Goal: Browse casually

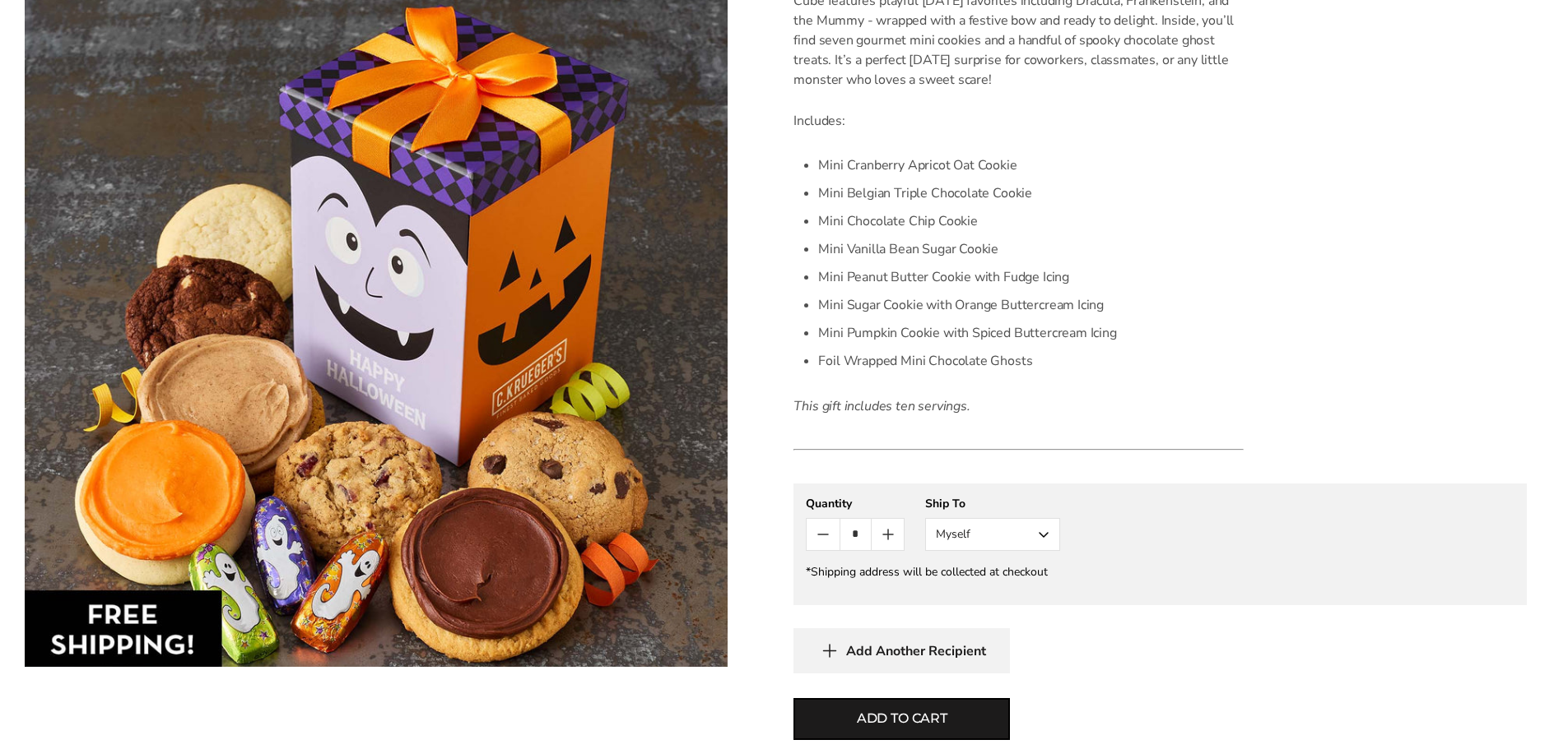
scroll to position [329, 0]
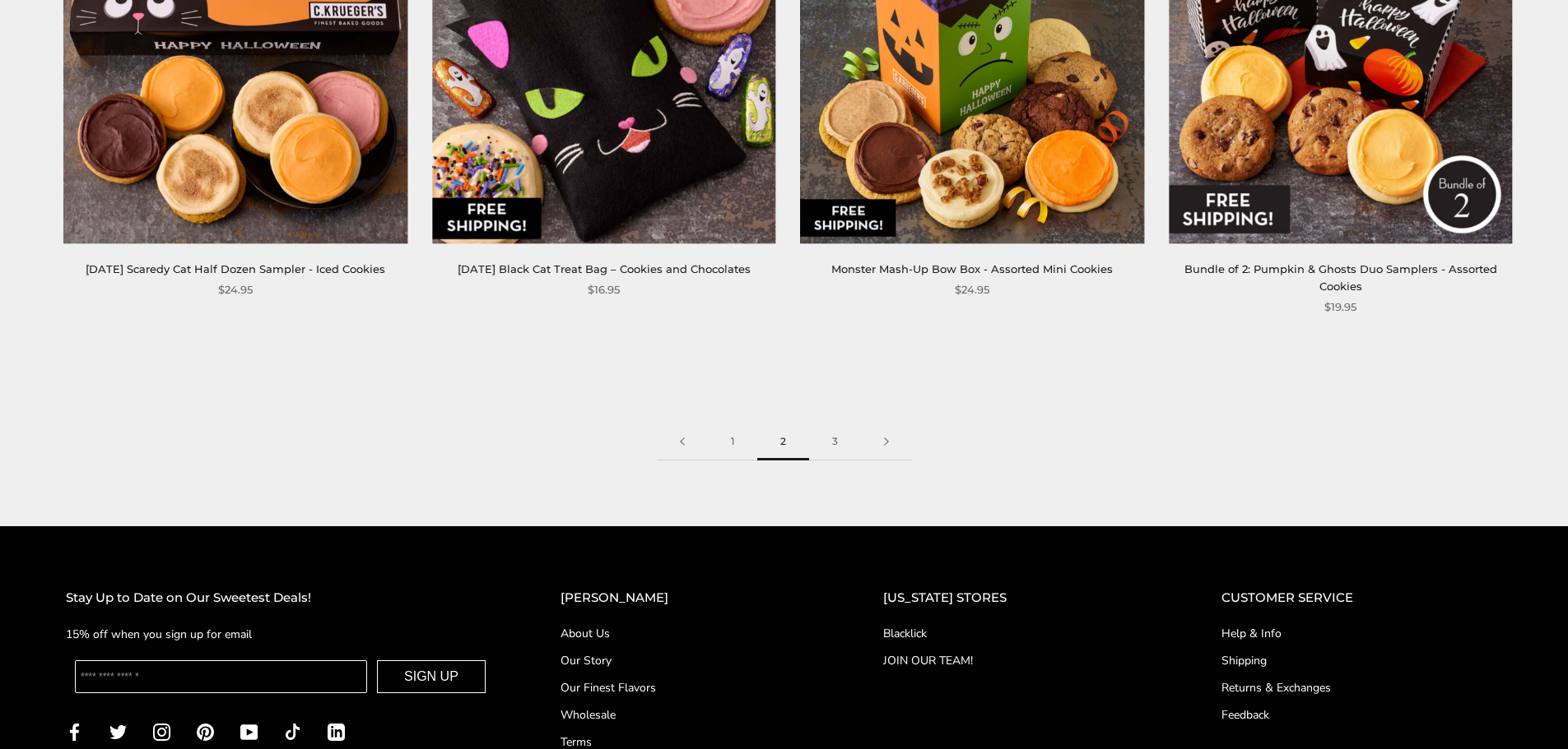
scroll to position [2714, 0]
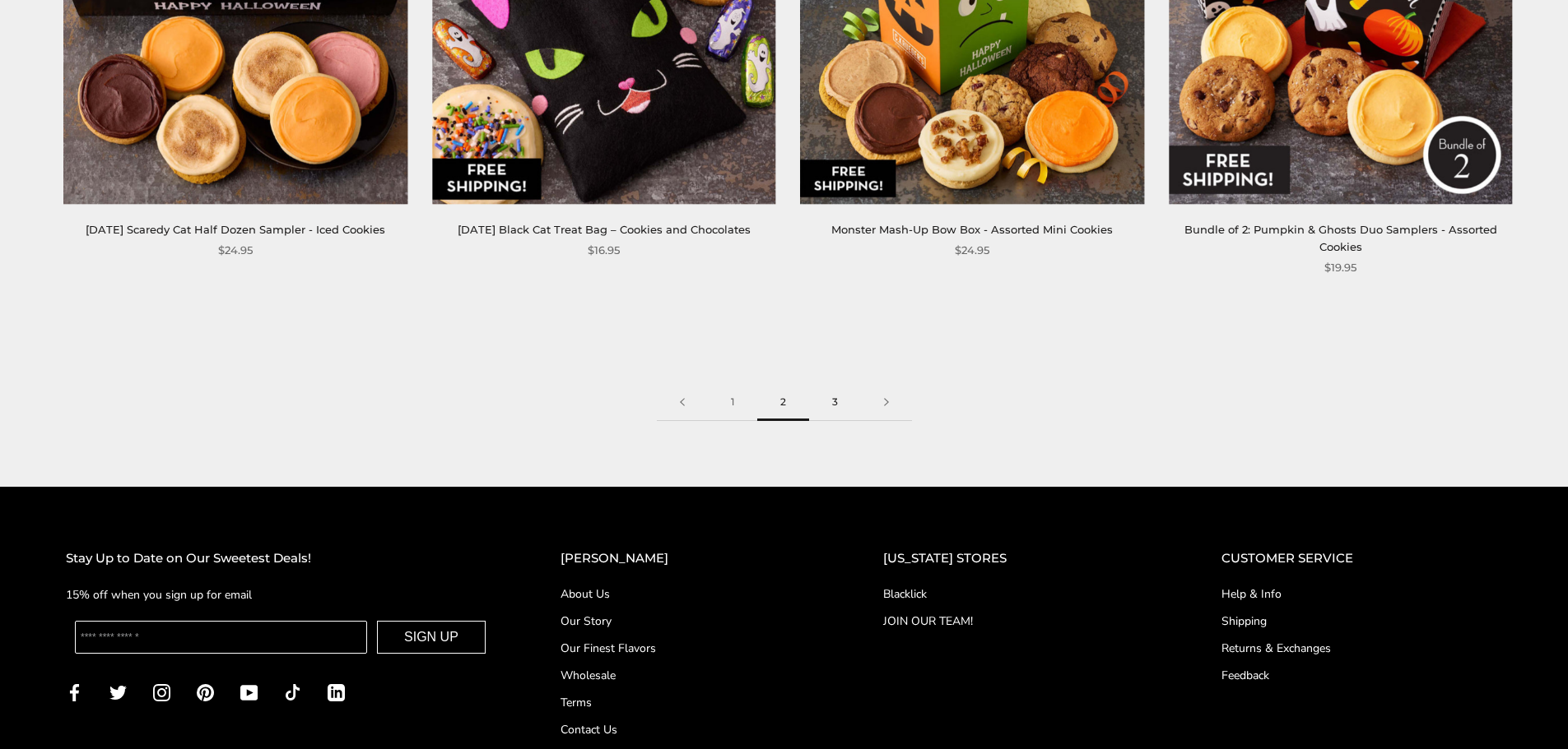
click at [832, 384] on link "3" at bounding box center [835, 402] width 52 height 37
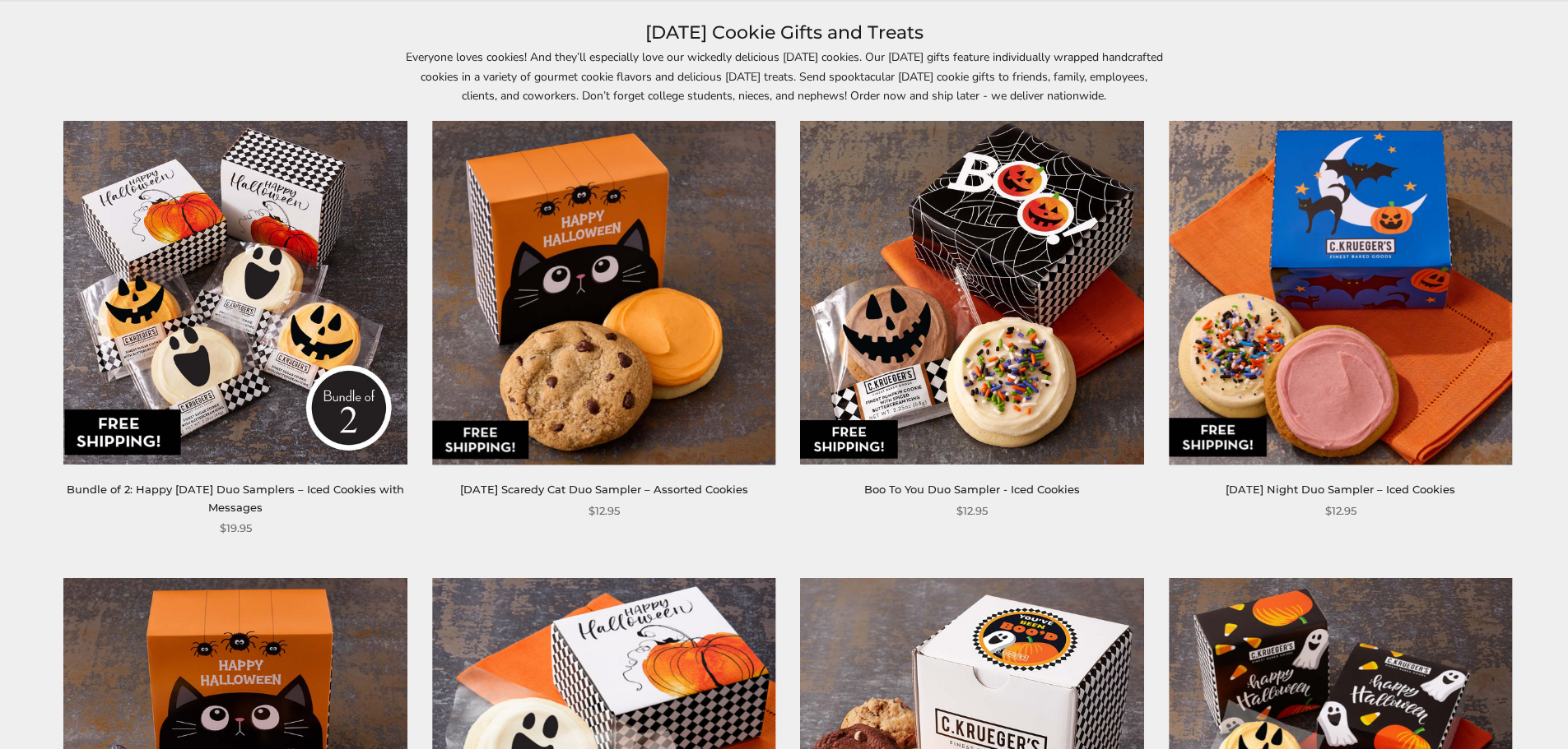
scroll to position [329, 0]
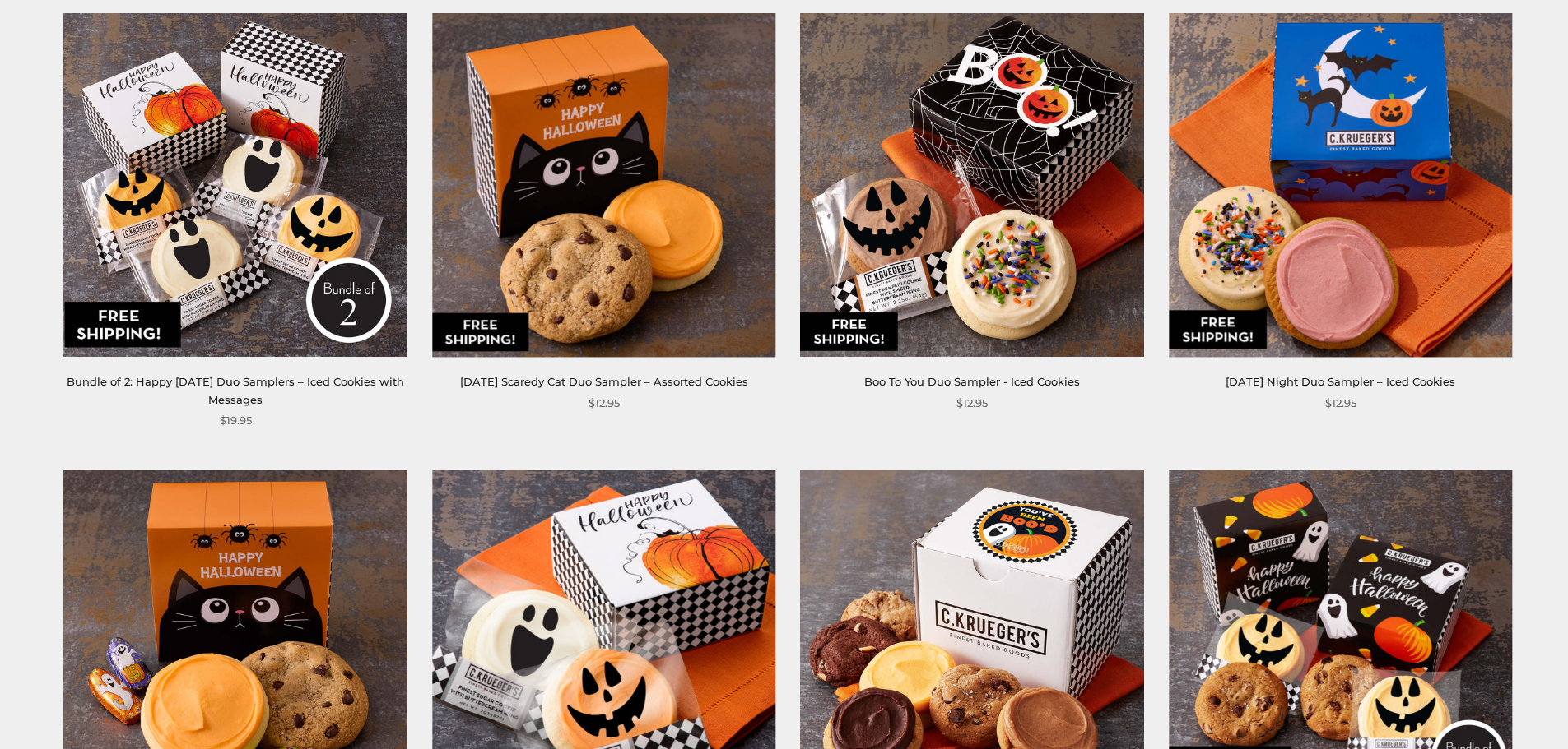
click at [302, 249] on img at bounding box center [236, 186] width 344 height 343
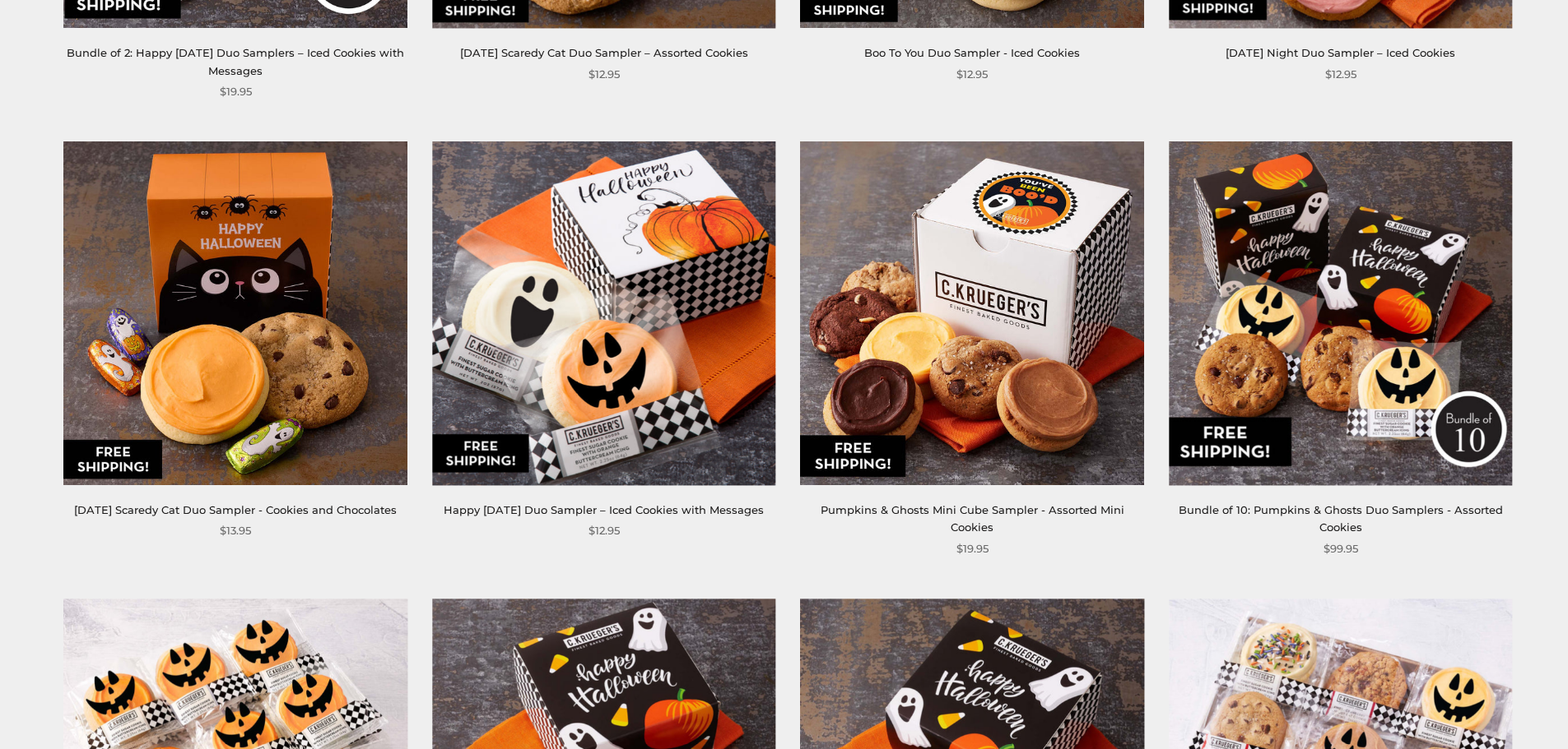
scroll to position [741, 0]
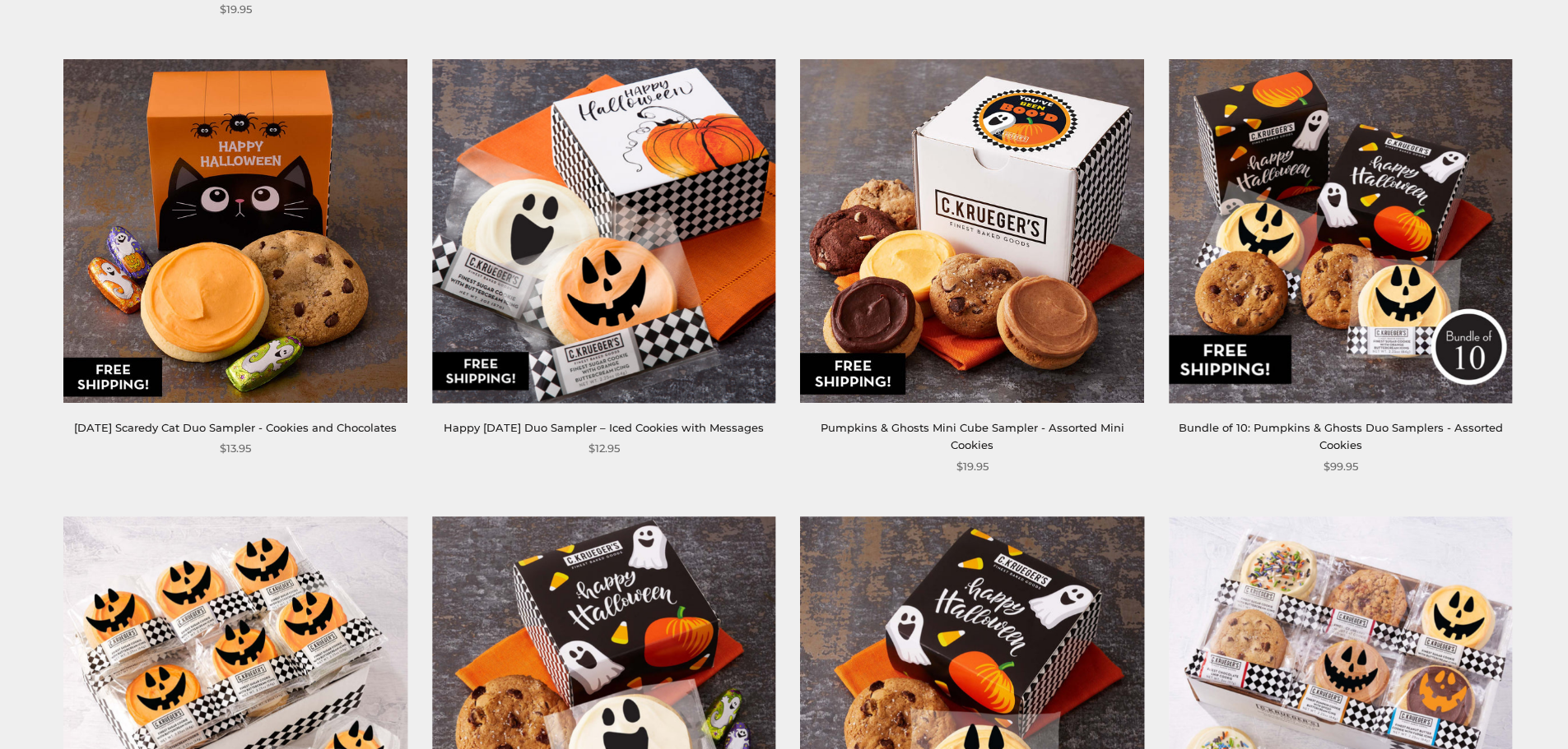
click at [974, 317] on img at bounding box center [973, 231] width 344 height 343
click at [171, 212] on img at bounding box center [236, 231] width 344 height 343
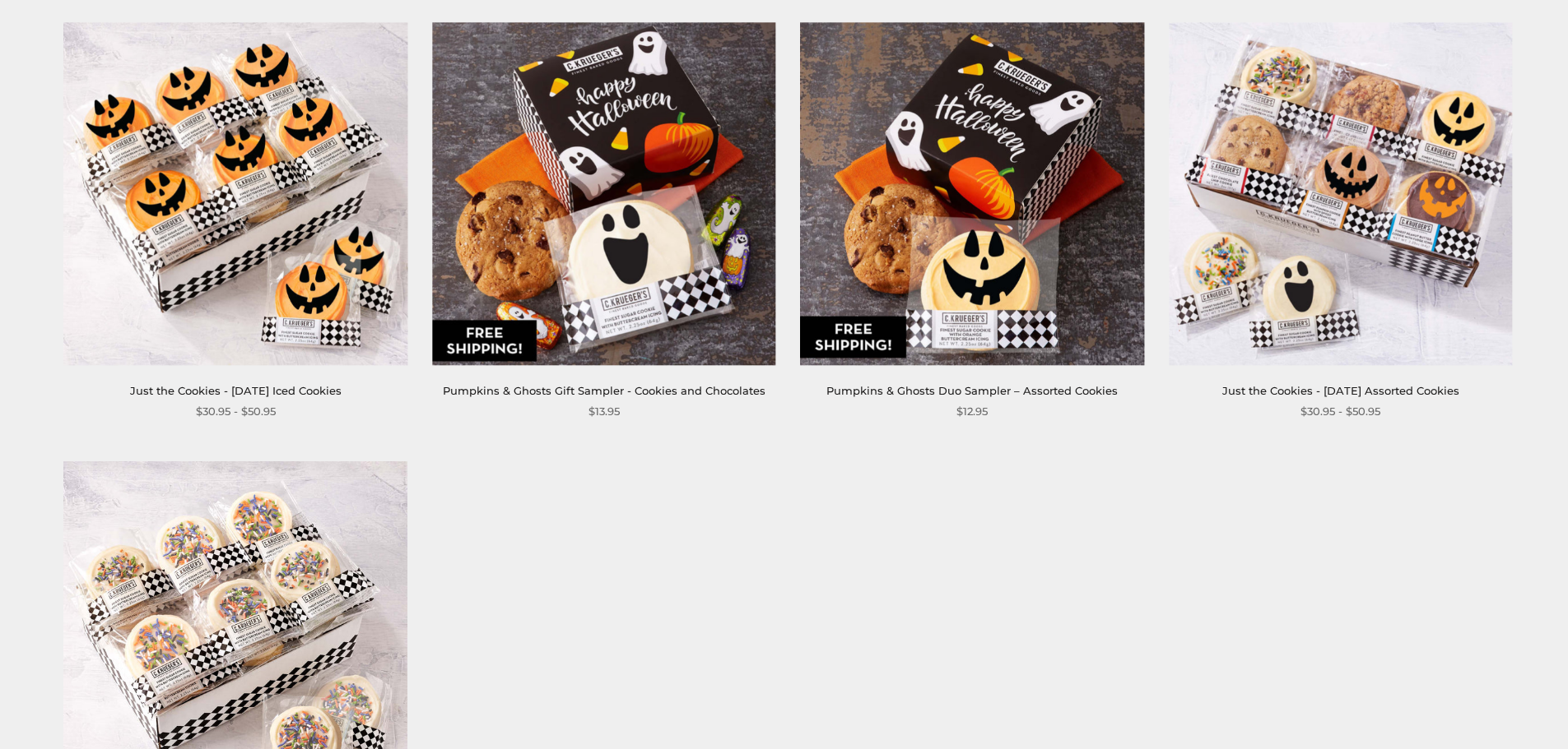
scroll to position [1234, 0]
click at [972, 237] on img at bounding box center [973, 194] width 344 height 343
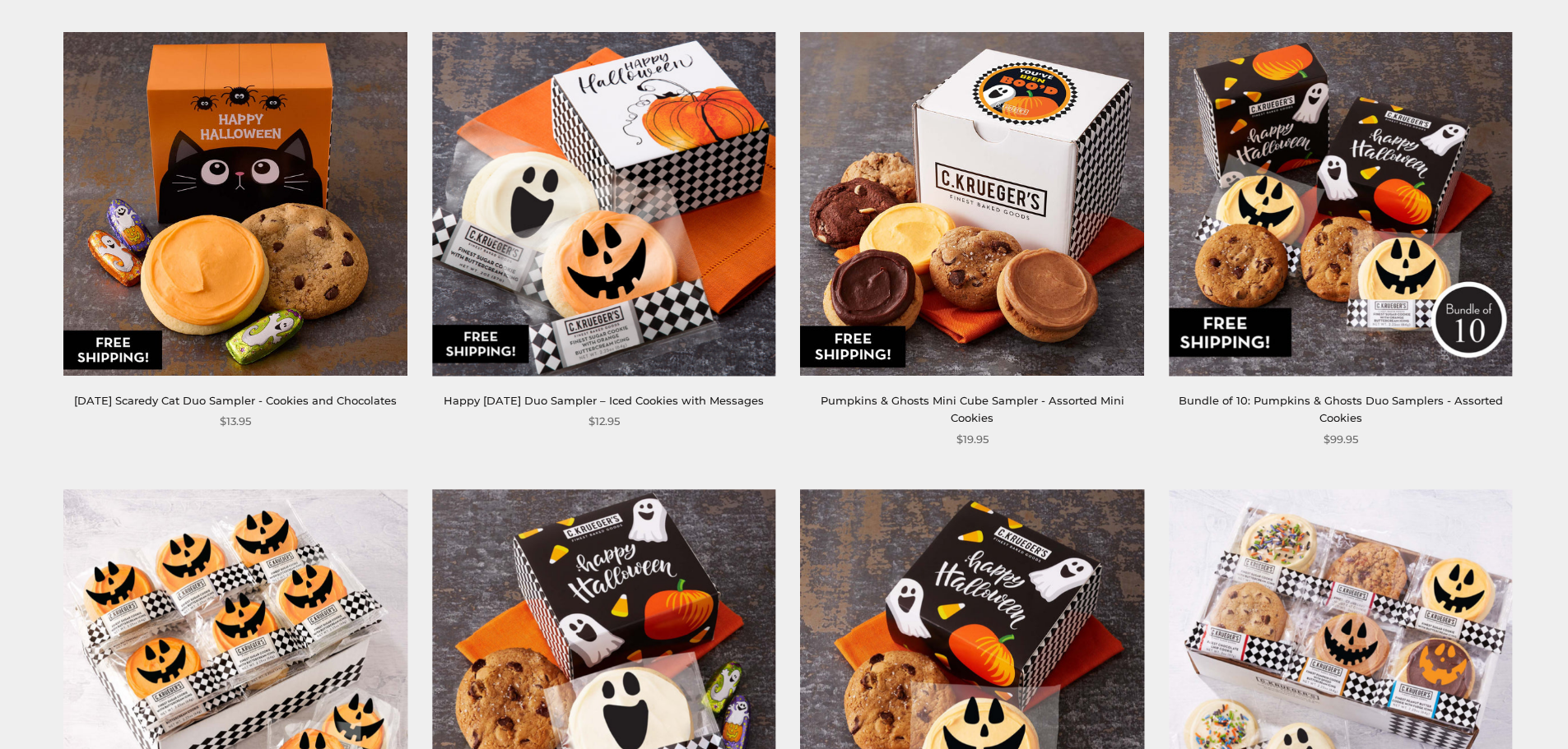
scroll to position [741, 0]
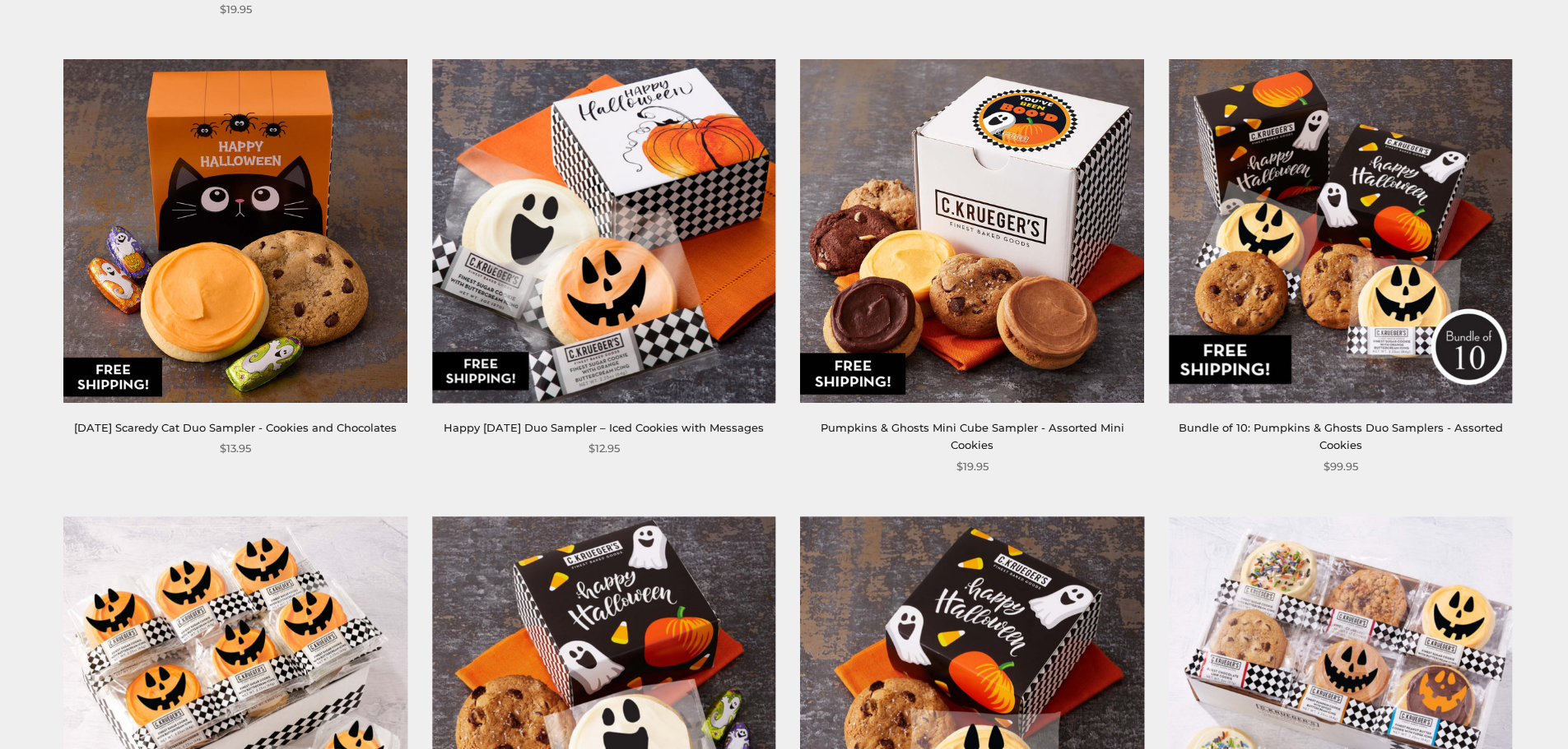
click at [1417, 267] on img at bounding box center [1341, 231] width 344 height 343
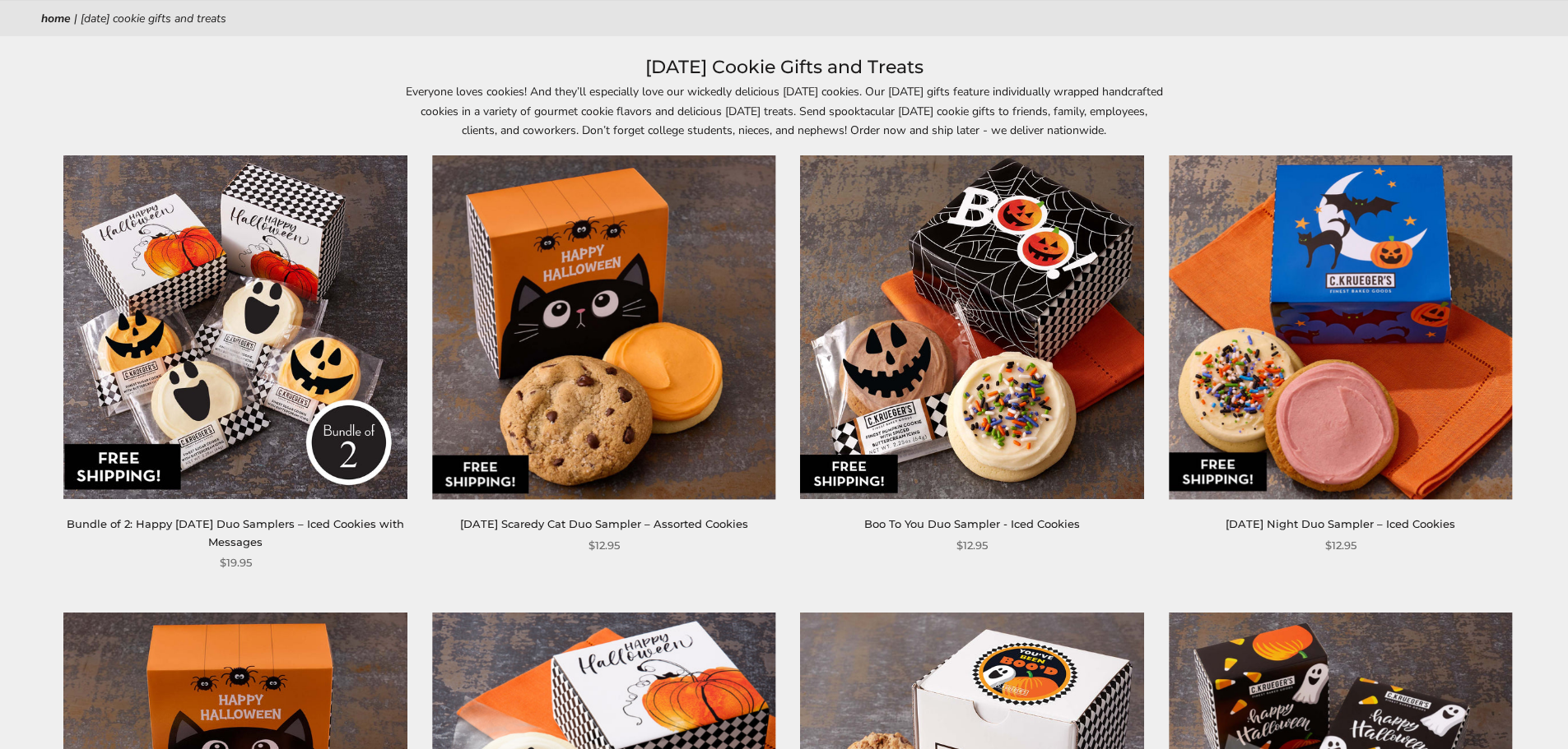
scroll to position [0, 0]
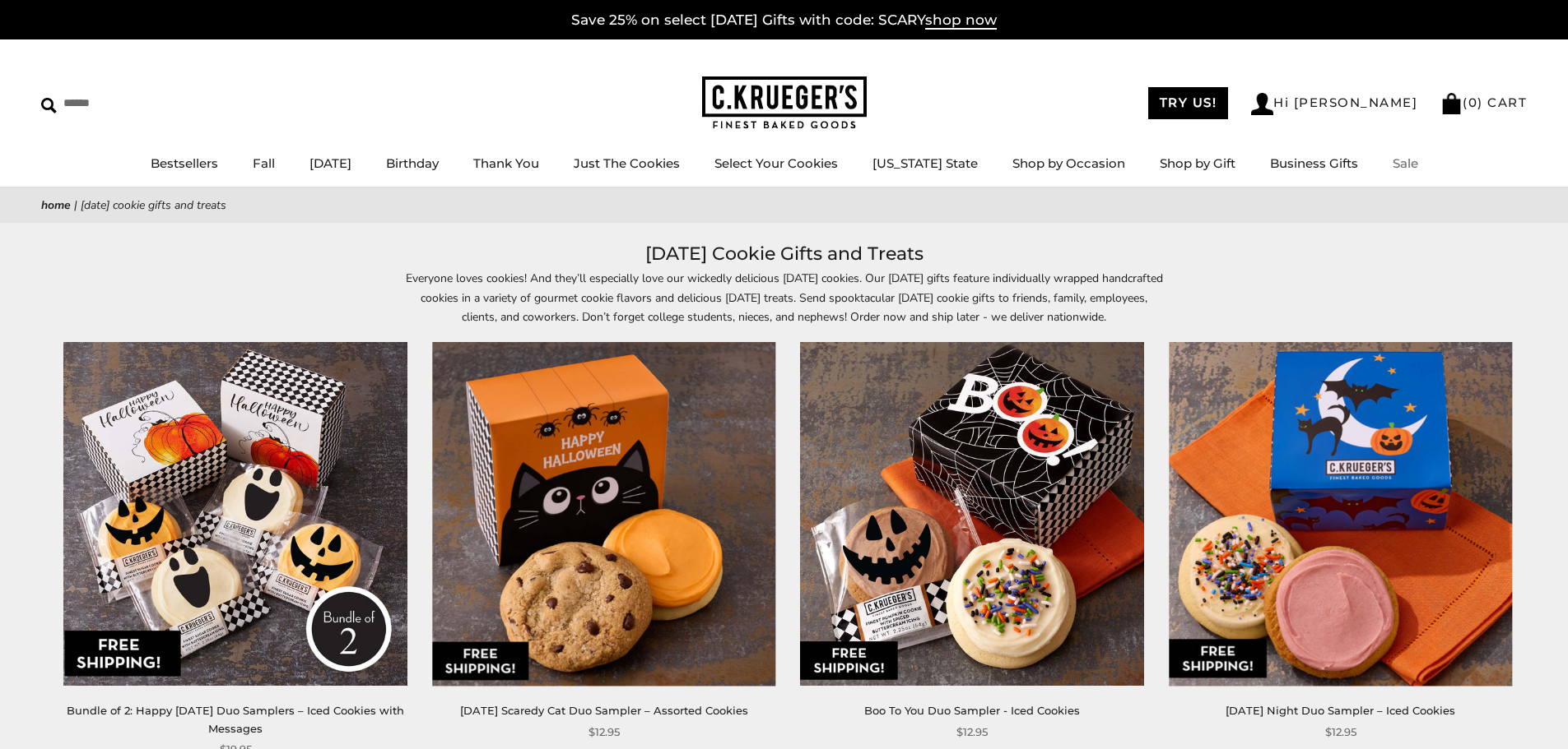
click at [1394, 162] on link "Sale" at bounding box center [1405, 163] width 25 height 16
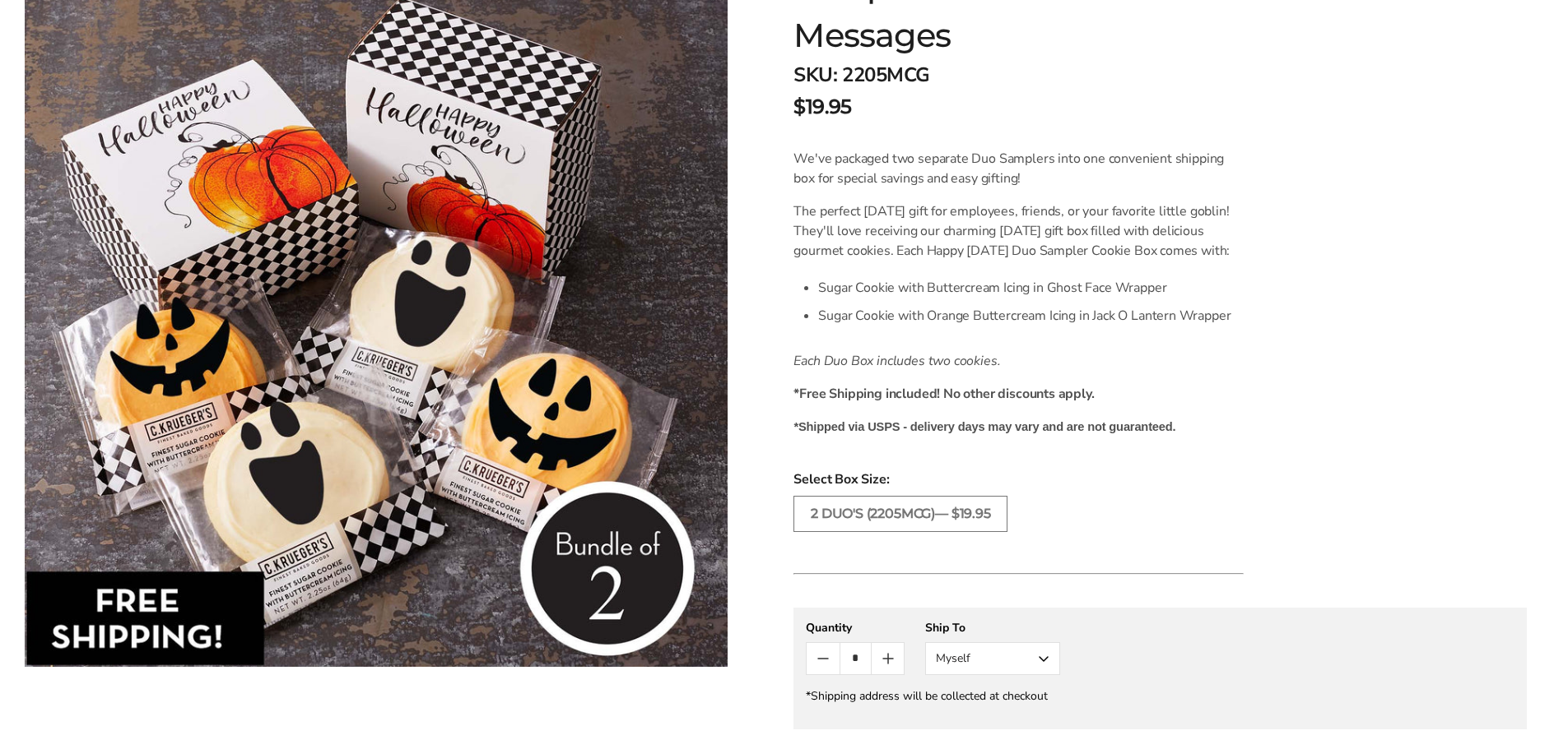
scroll to position [412, 0]
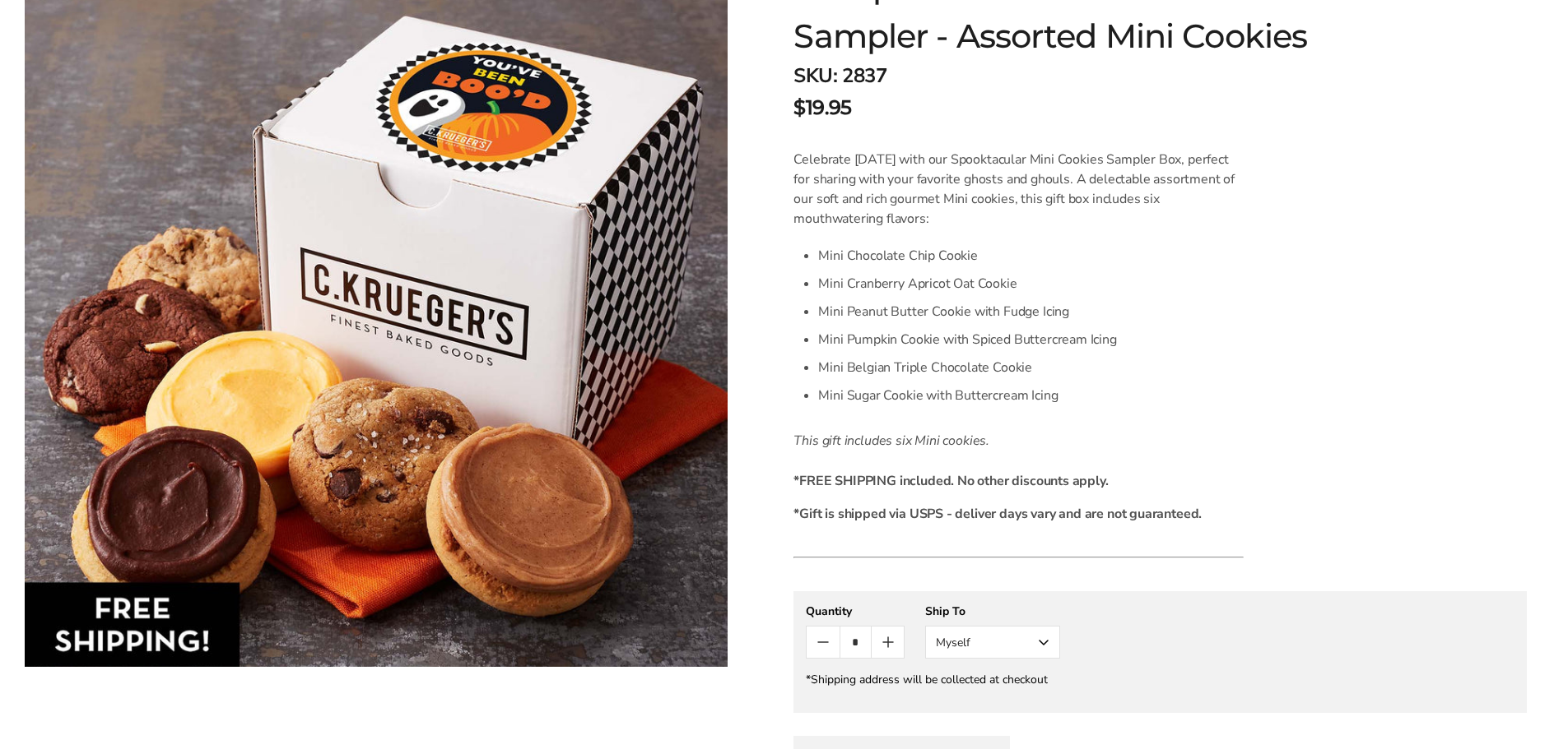
scroll to position [329, 0]
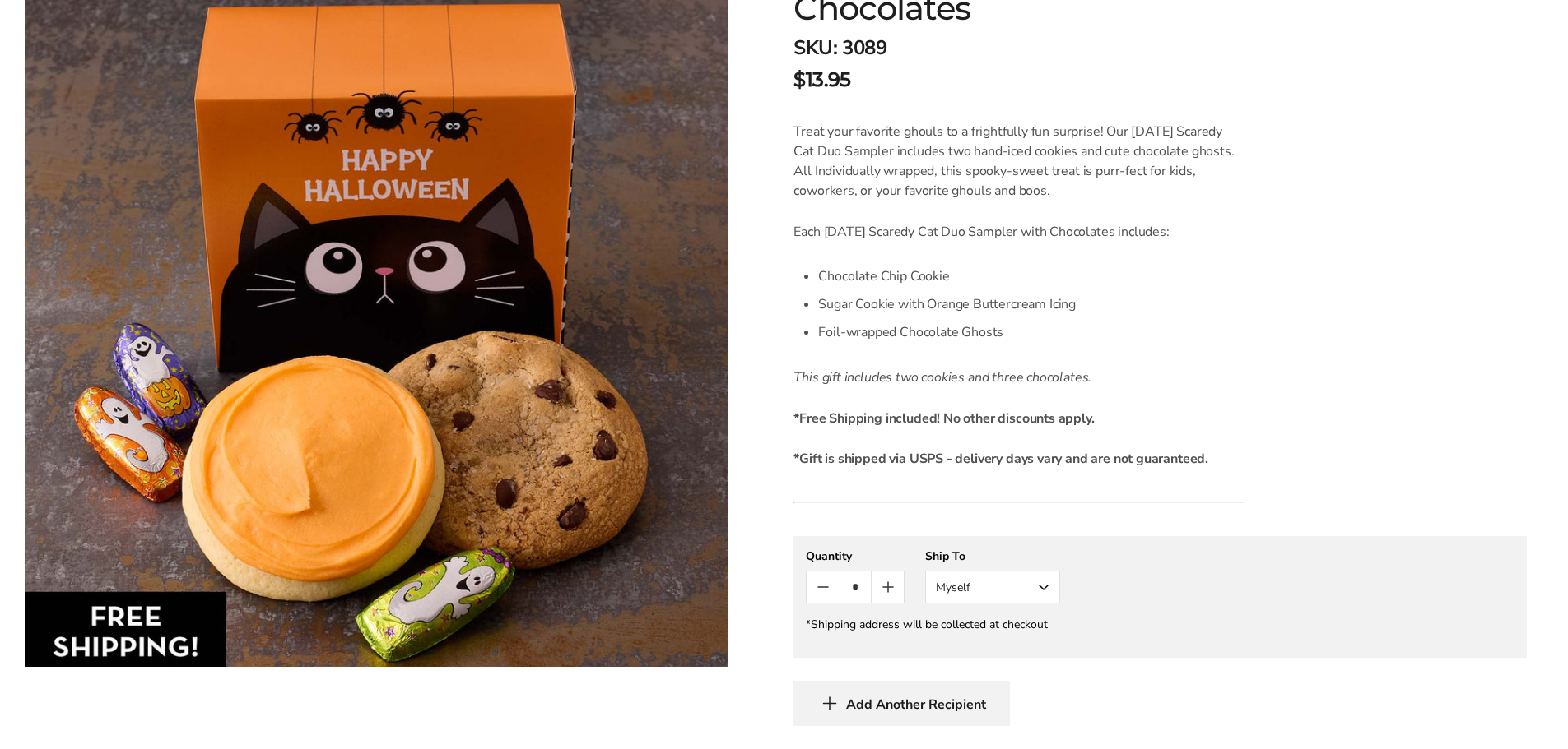
scroll to position [493, 0]
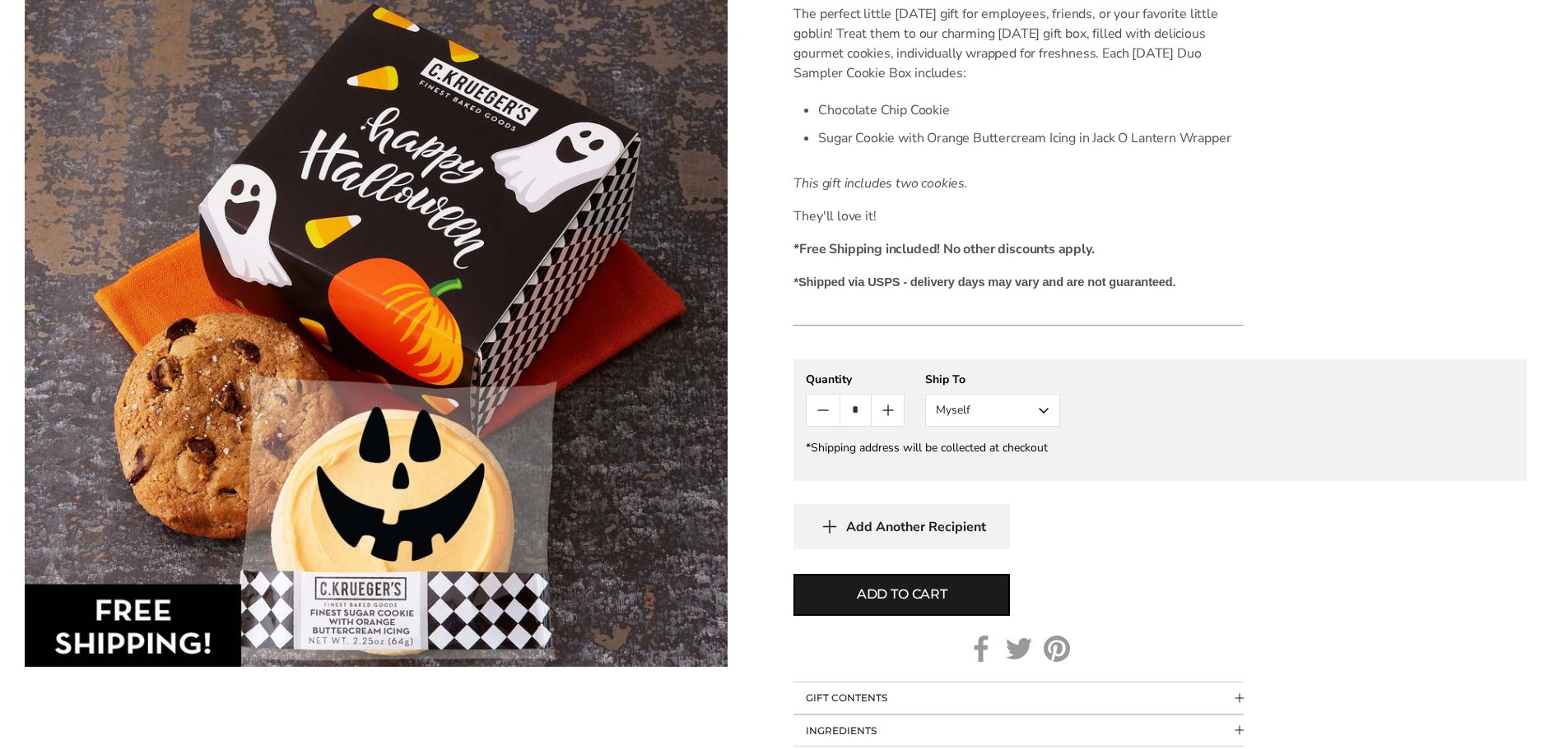
scroll to position [247, 0]
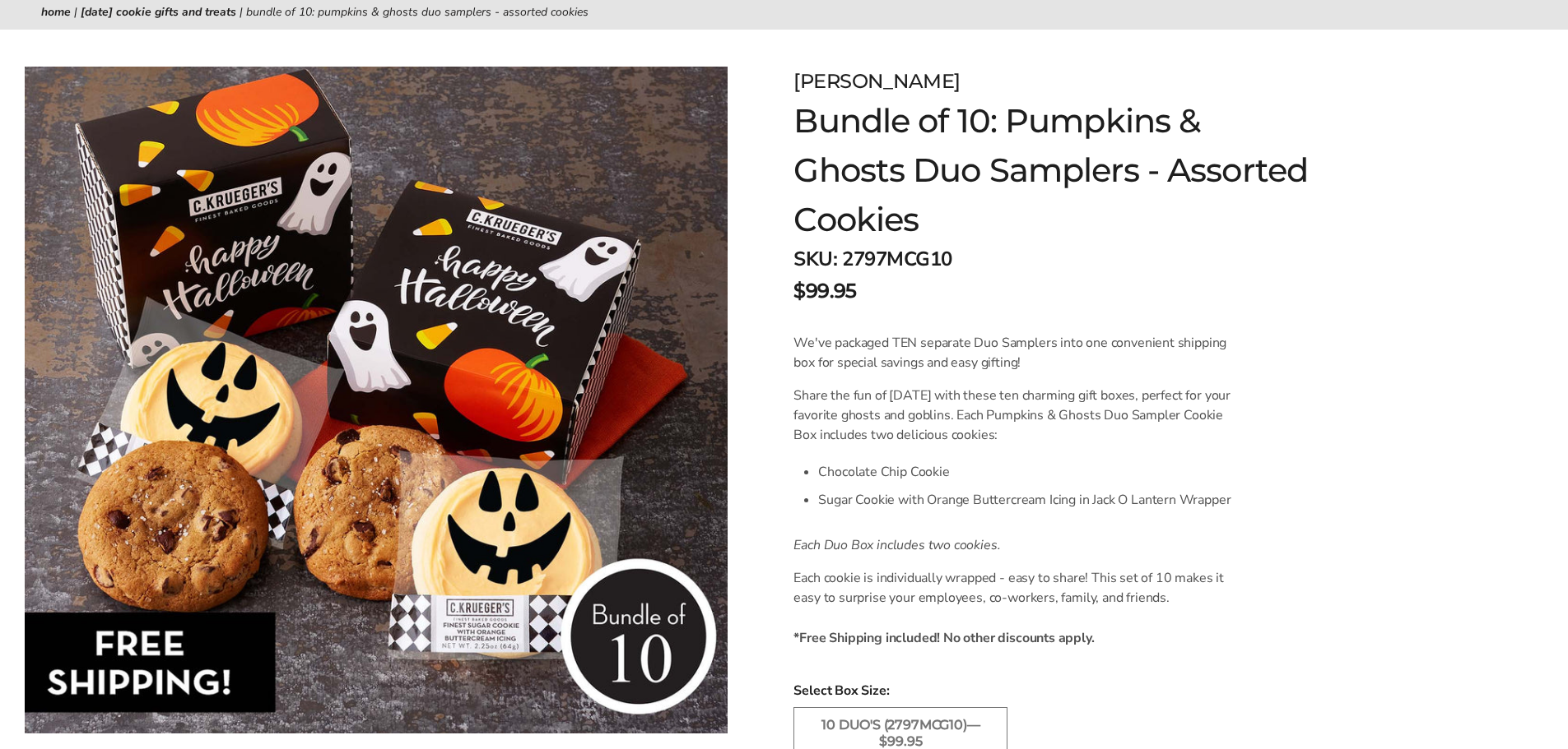
scroll to position [164, 0]
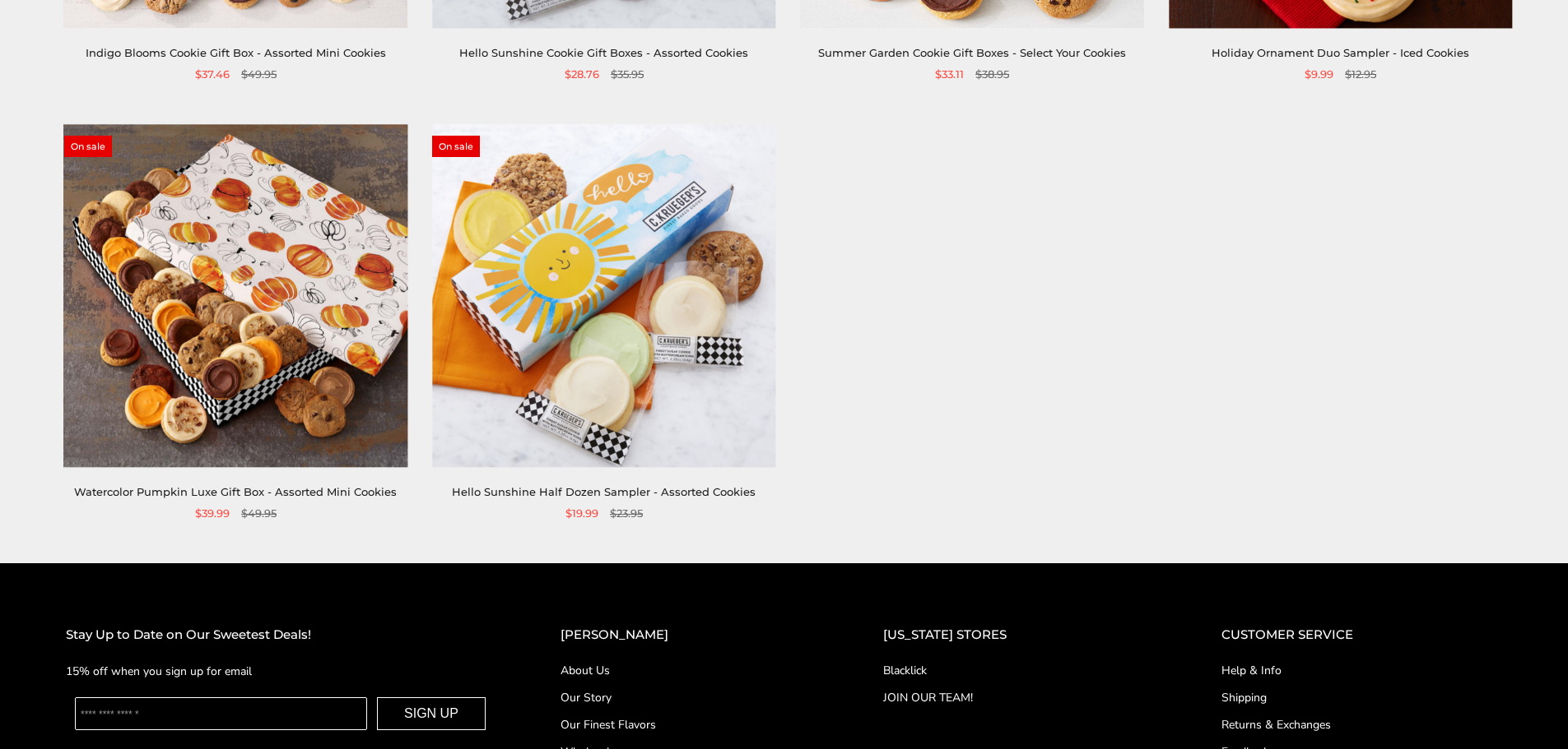
scroll to position [576, 0]
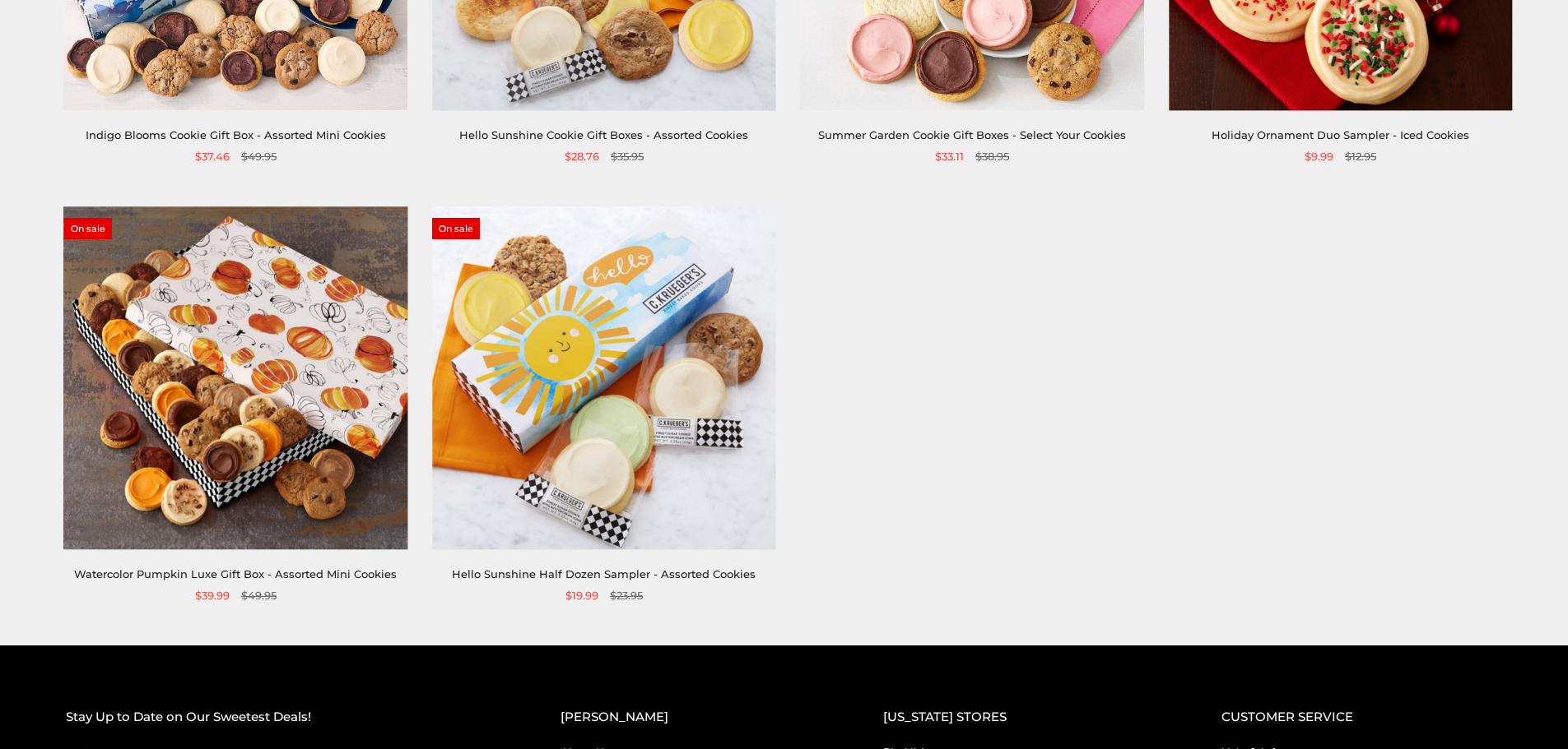
click at [248, 323] on img at bounding box center [236, 378] width 344 height 343
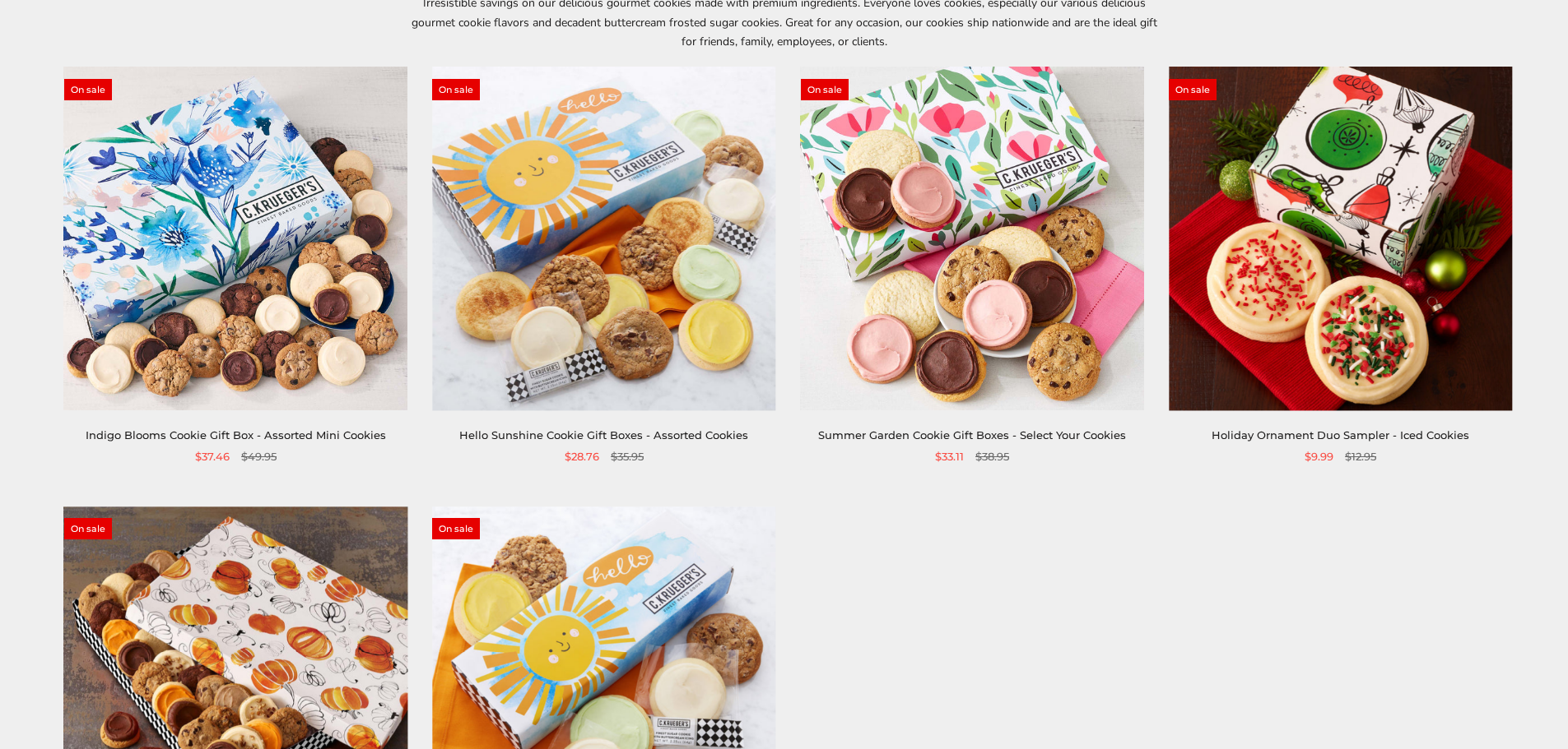
scroll to position [0, 0]
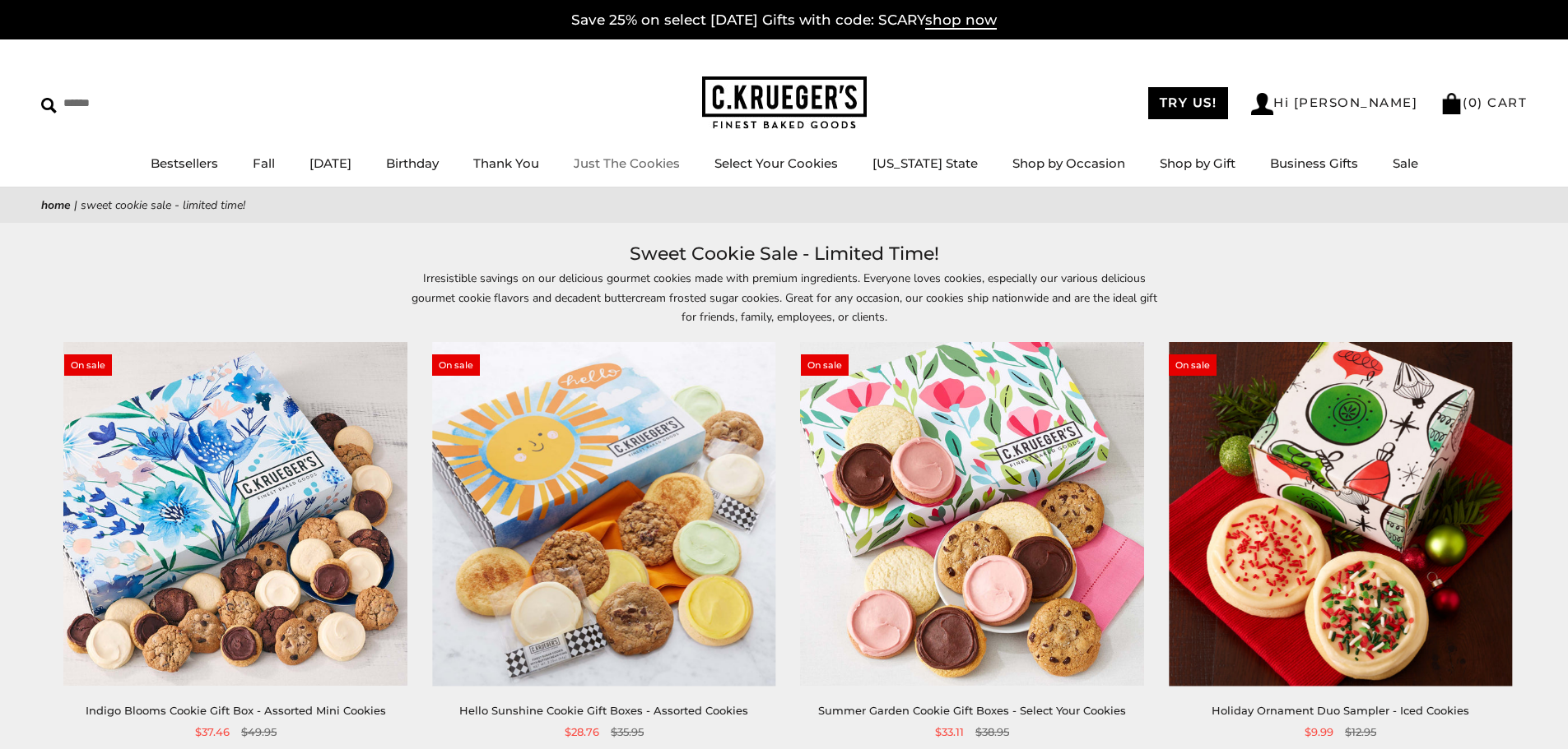
click at [643, 162] on link "Just The Cookies" at bounding box center [627, 163] width 106 height 16
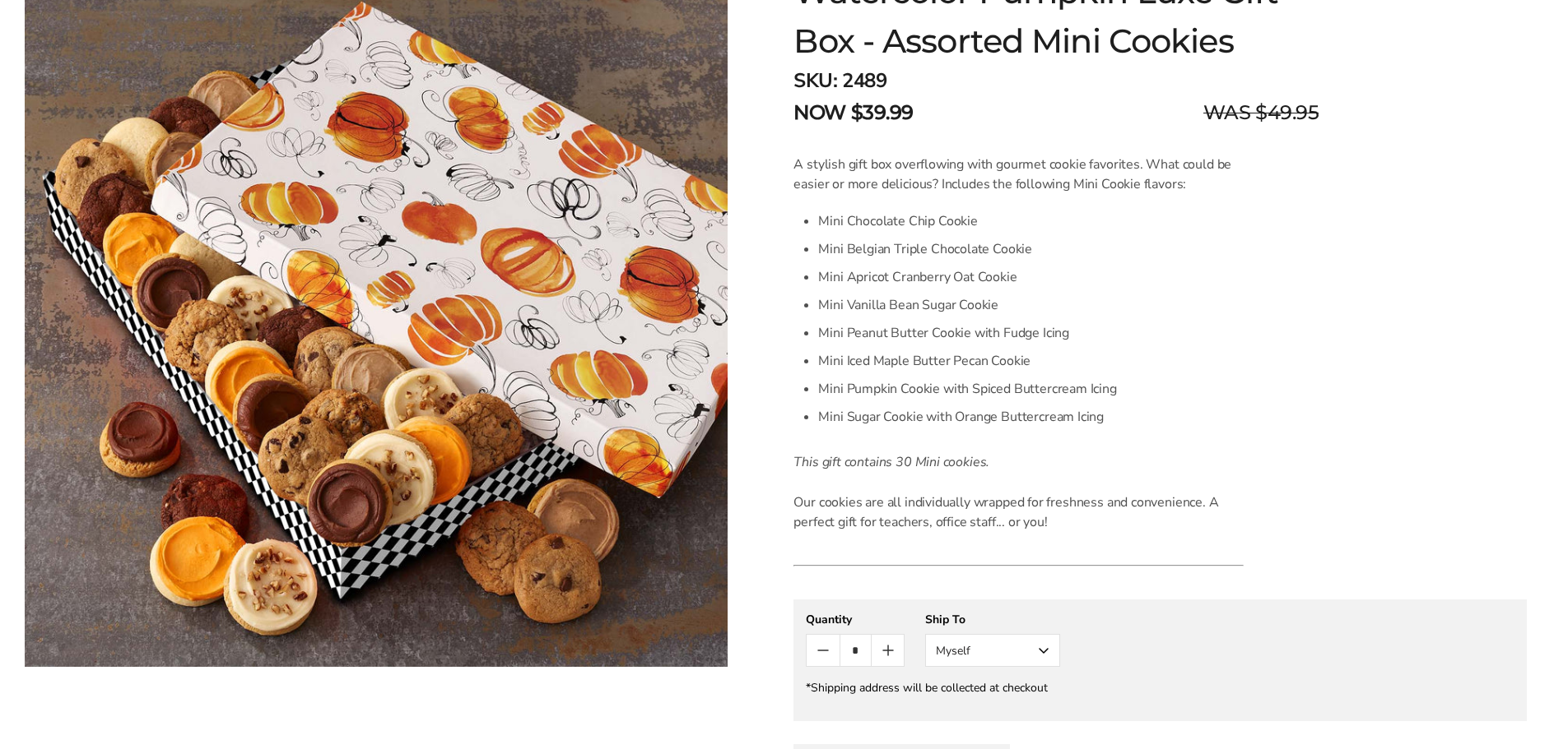
scroll to position [329, 0]
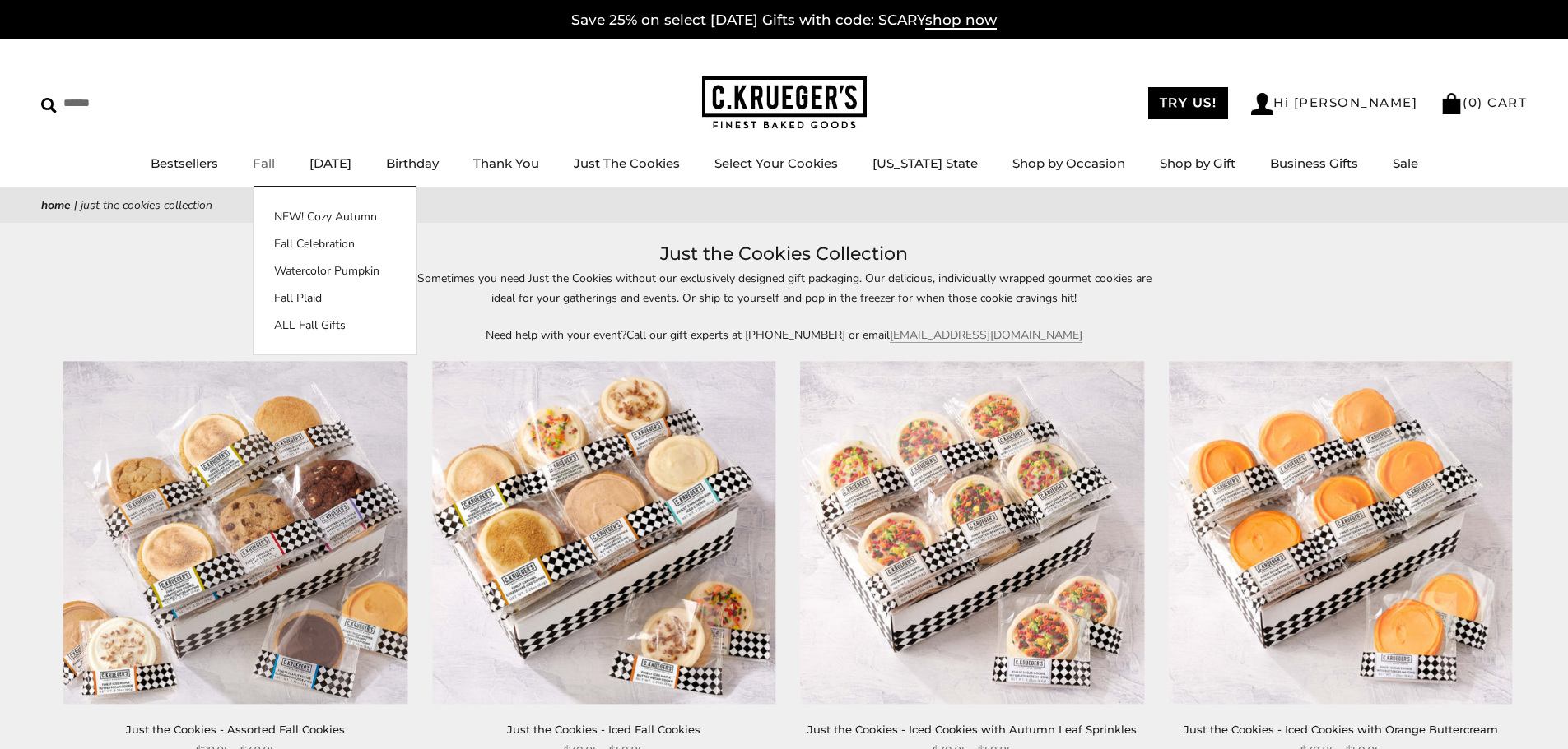
click at [265, 162] on link "Fall" at bounding box center [264, 163] width 22 height 16
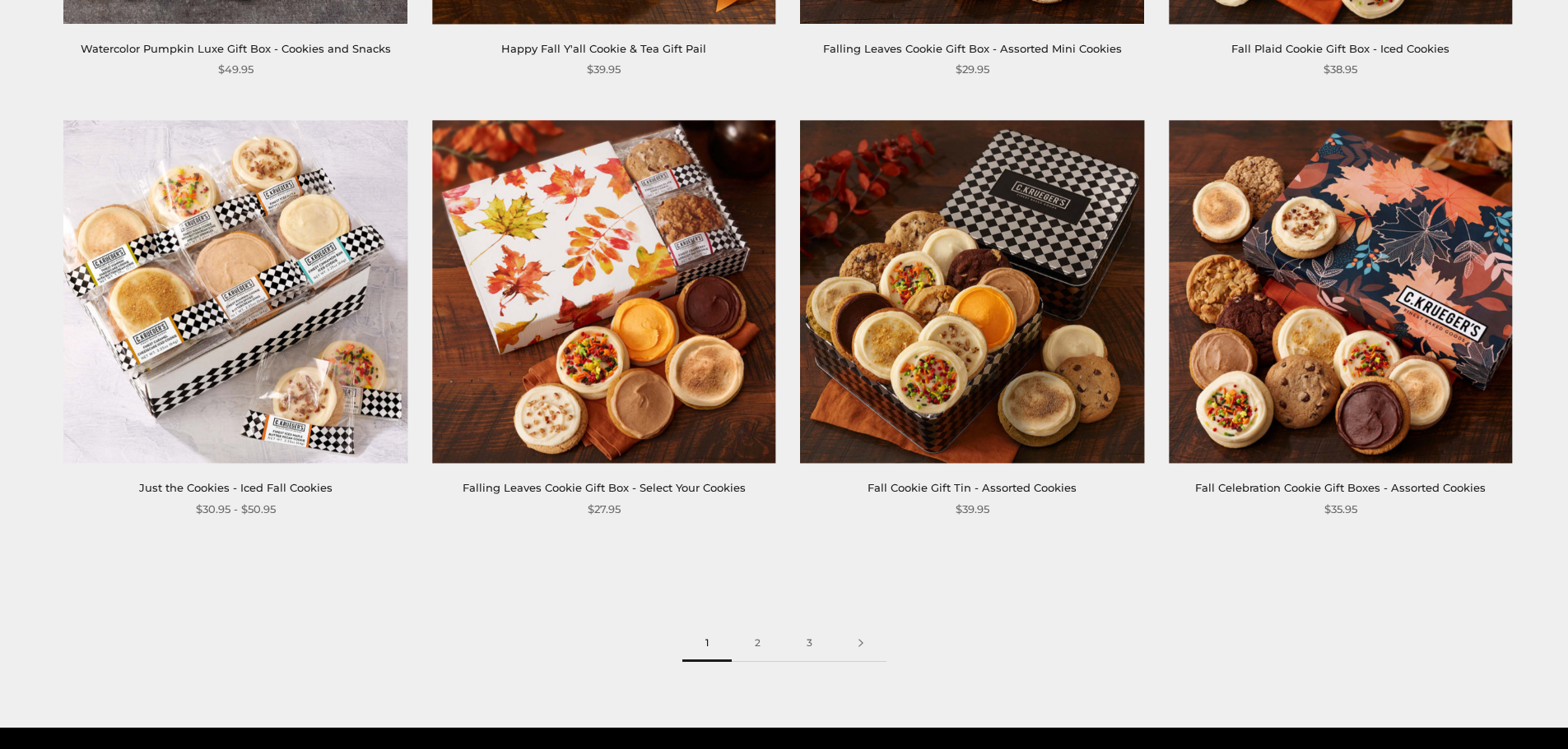
scroll to position [2467, 0]
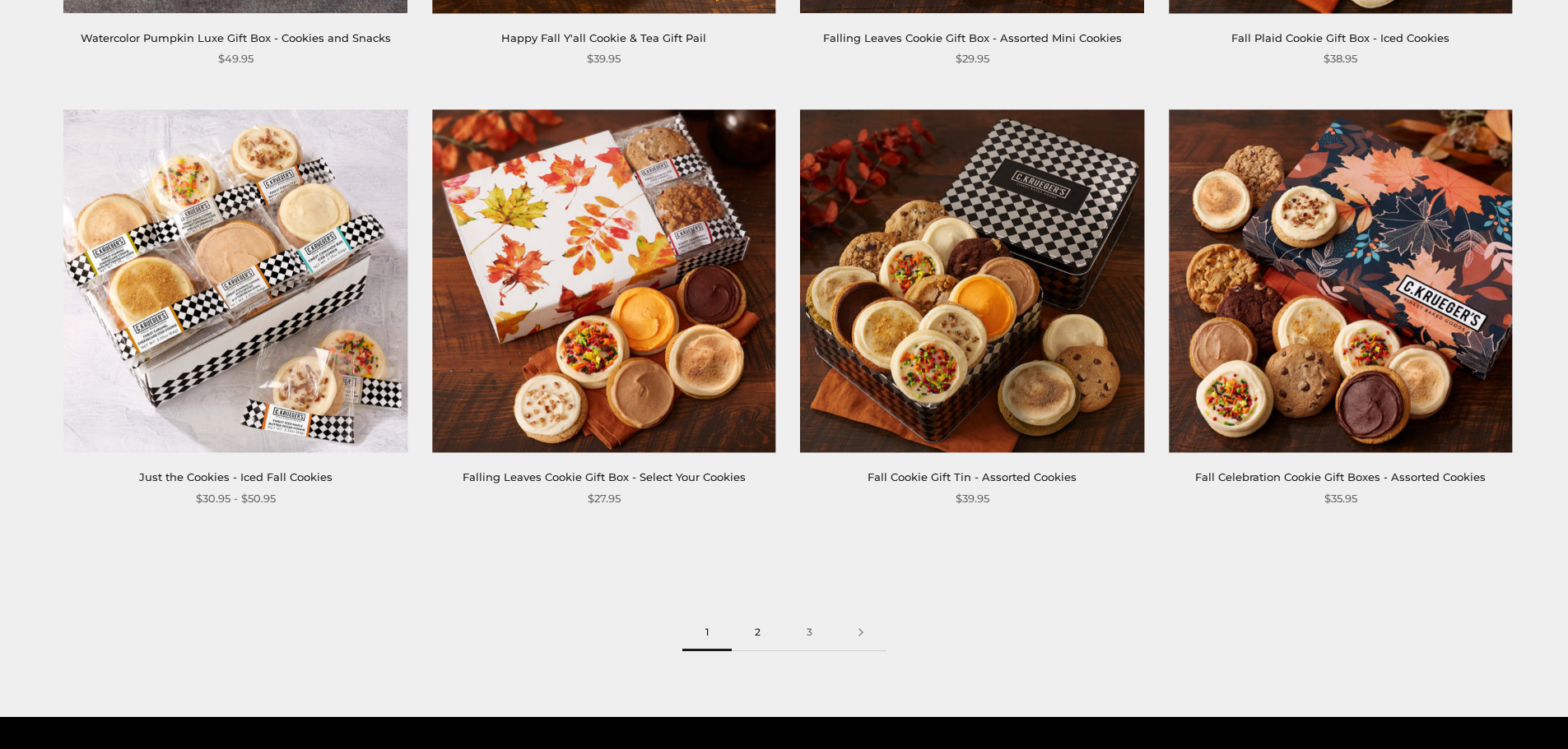
click at [753, 619] on link "2" at bounding box center [758, 633] width 52 height 37
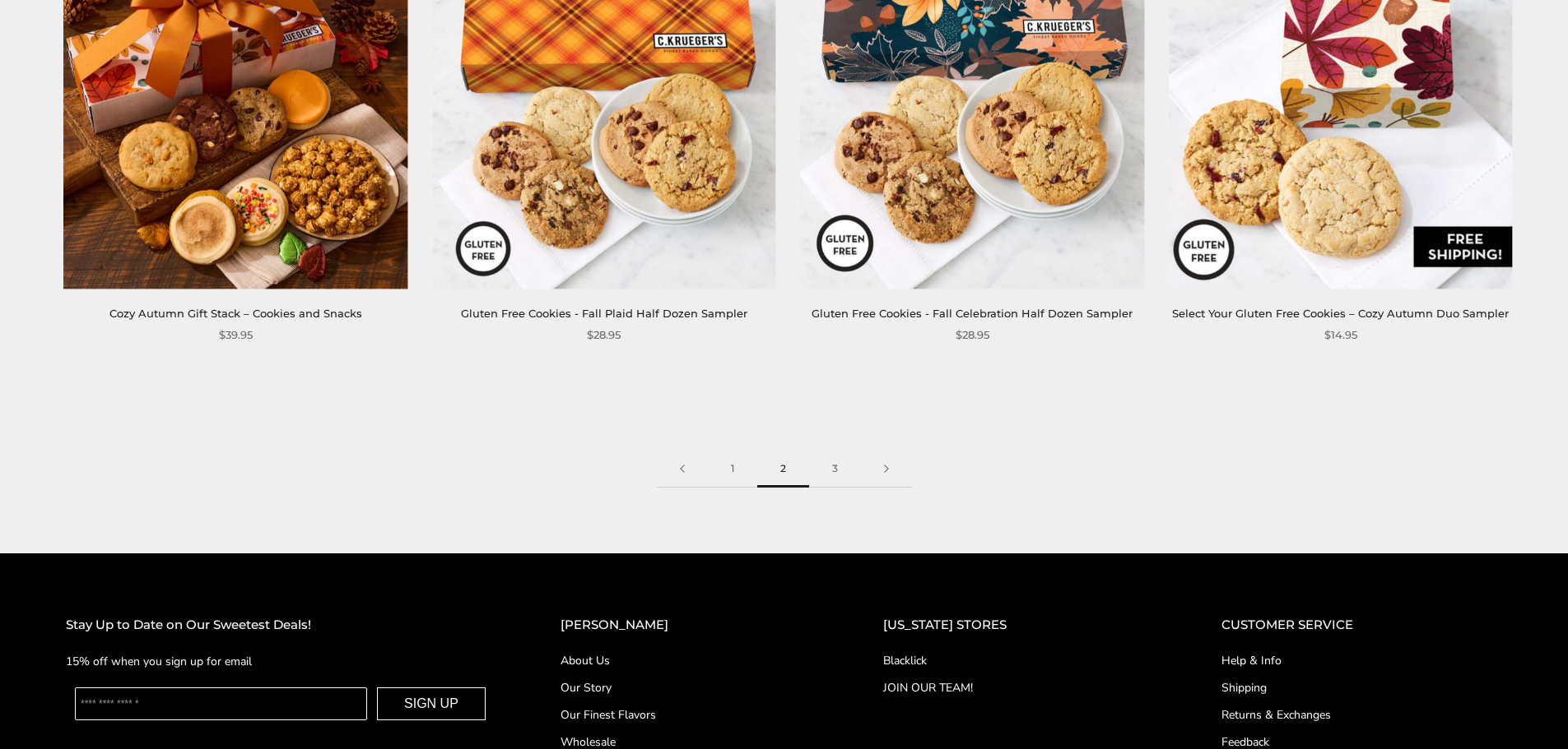
scroll to position [2632, 0]
click at [835, 469] on link "3" at bounding box center [835, 469] width 52 height 37
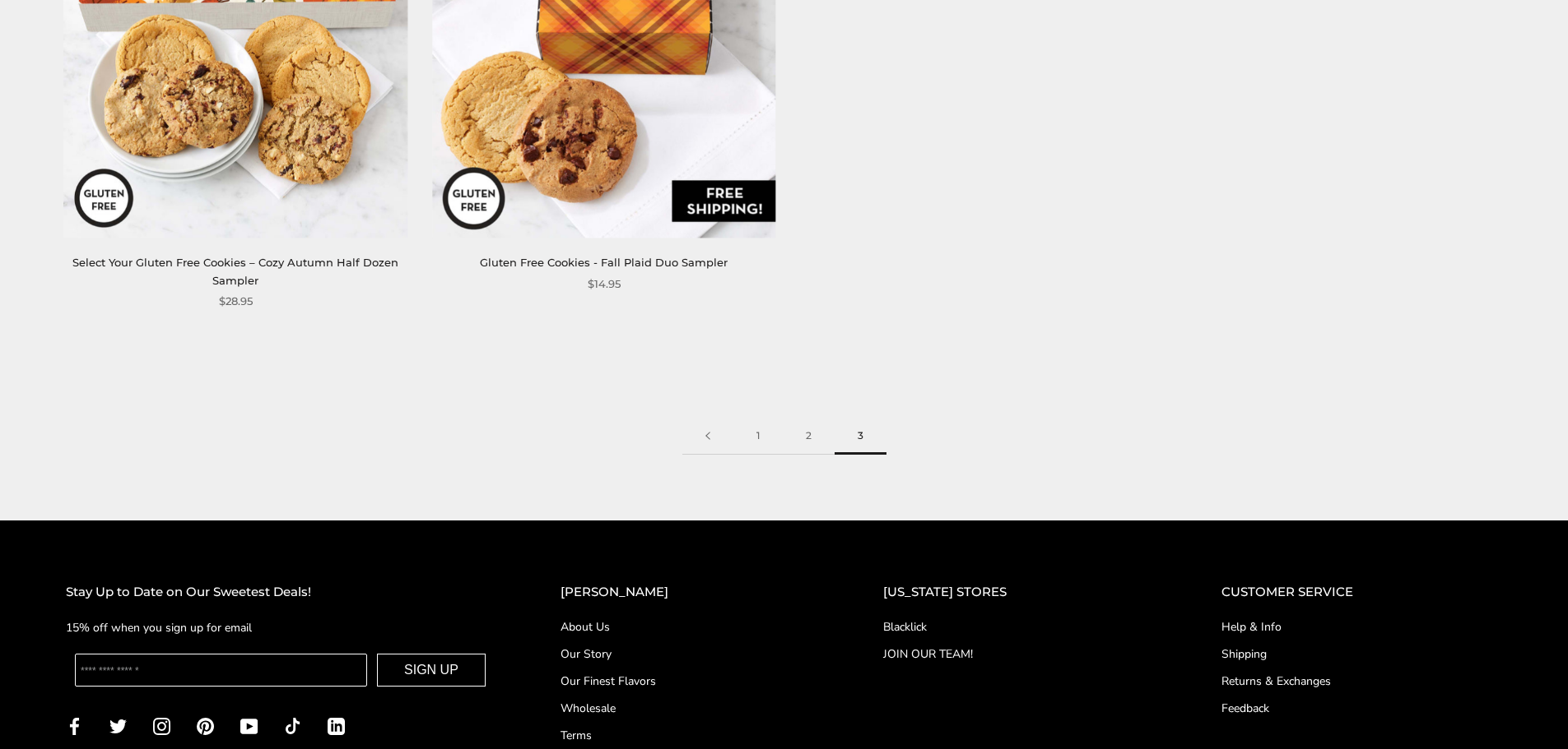
scroll to position [576, 0]
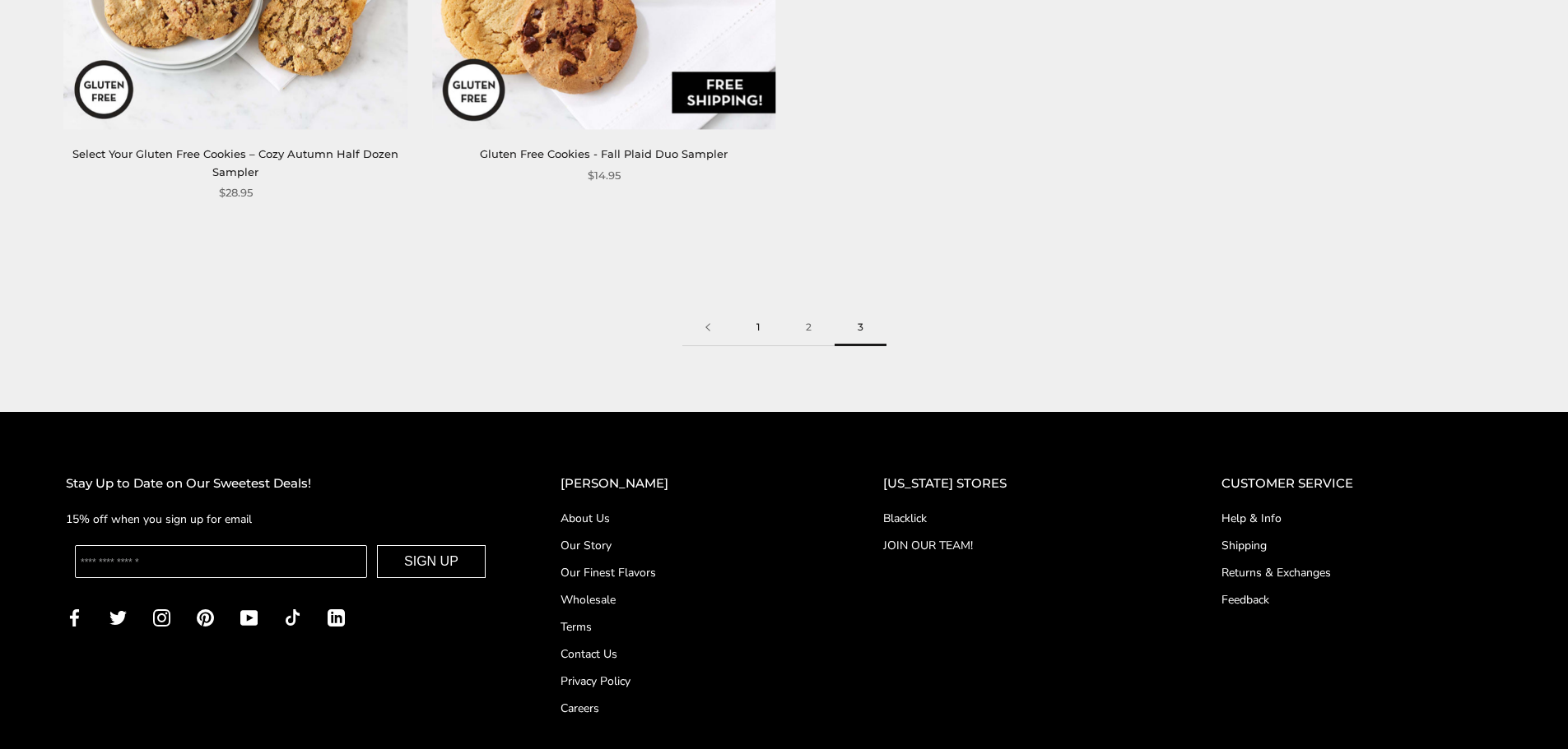
click at [754, 325] on link "1" at bounding box center [758, 327] width 50 height 37
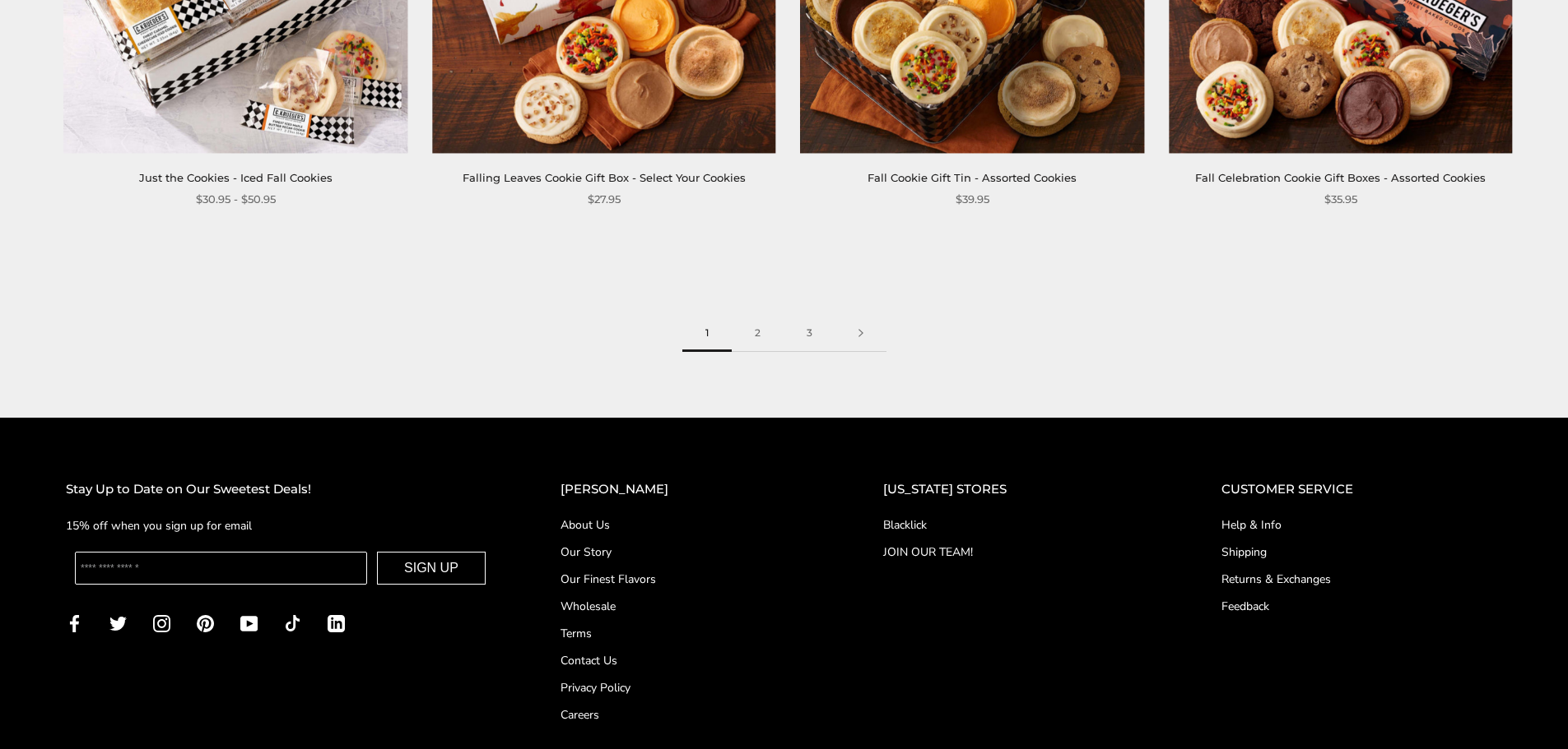
scroll to position [2797, 0]
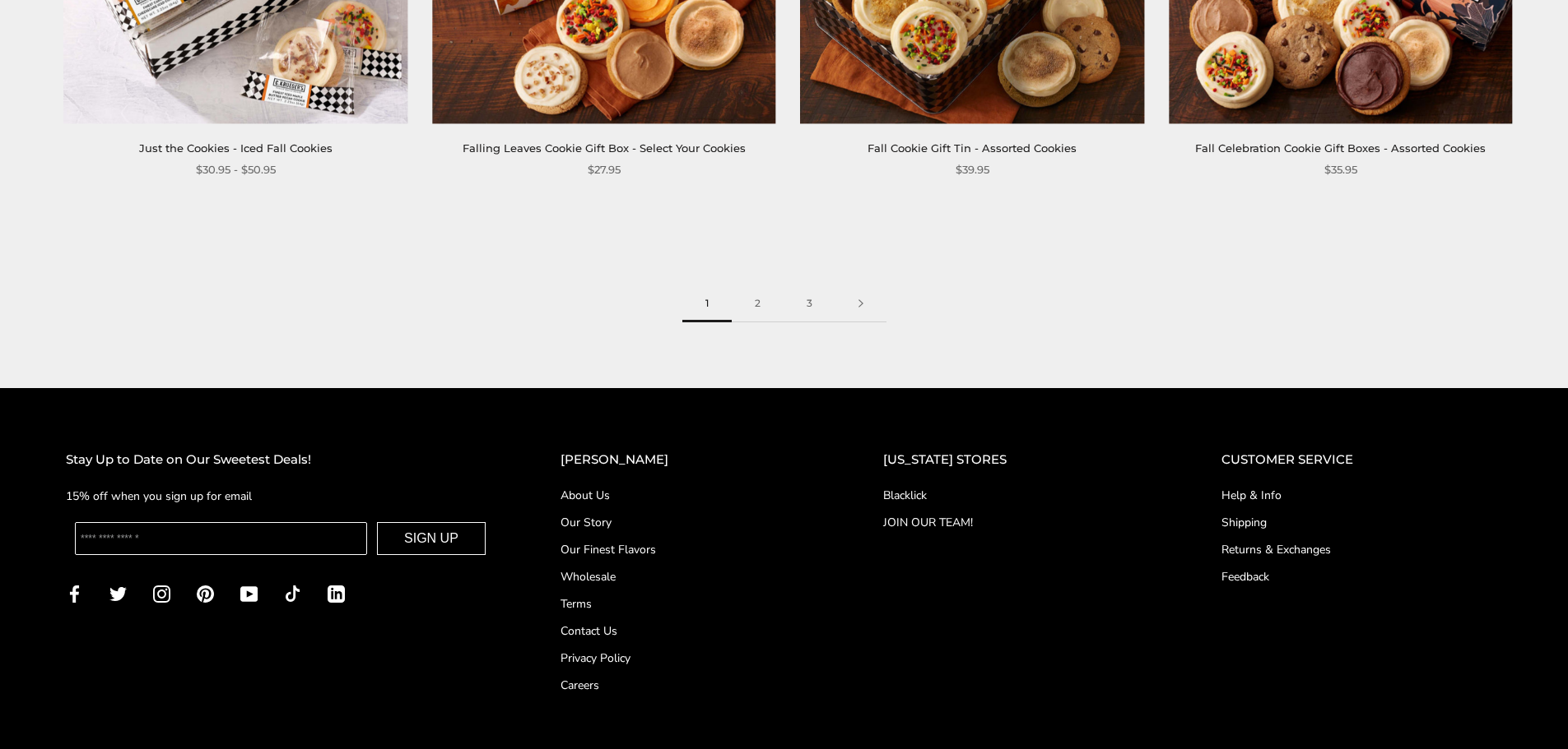
click at [925, 487] on link "Blacklick" at bounding box center [1019, 496] width 272 height 18
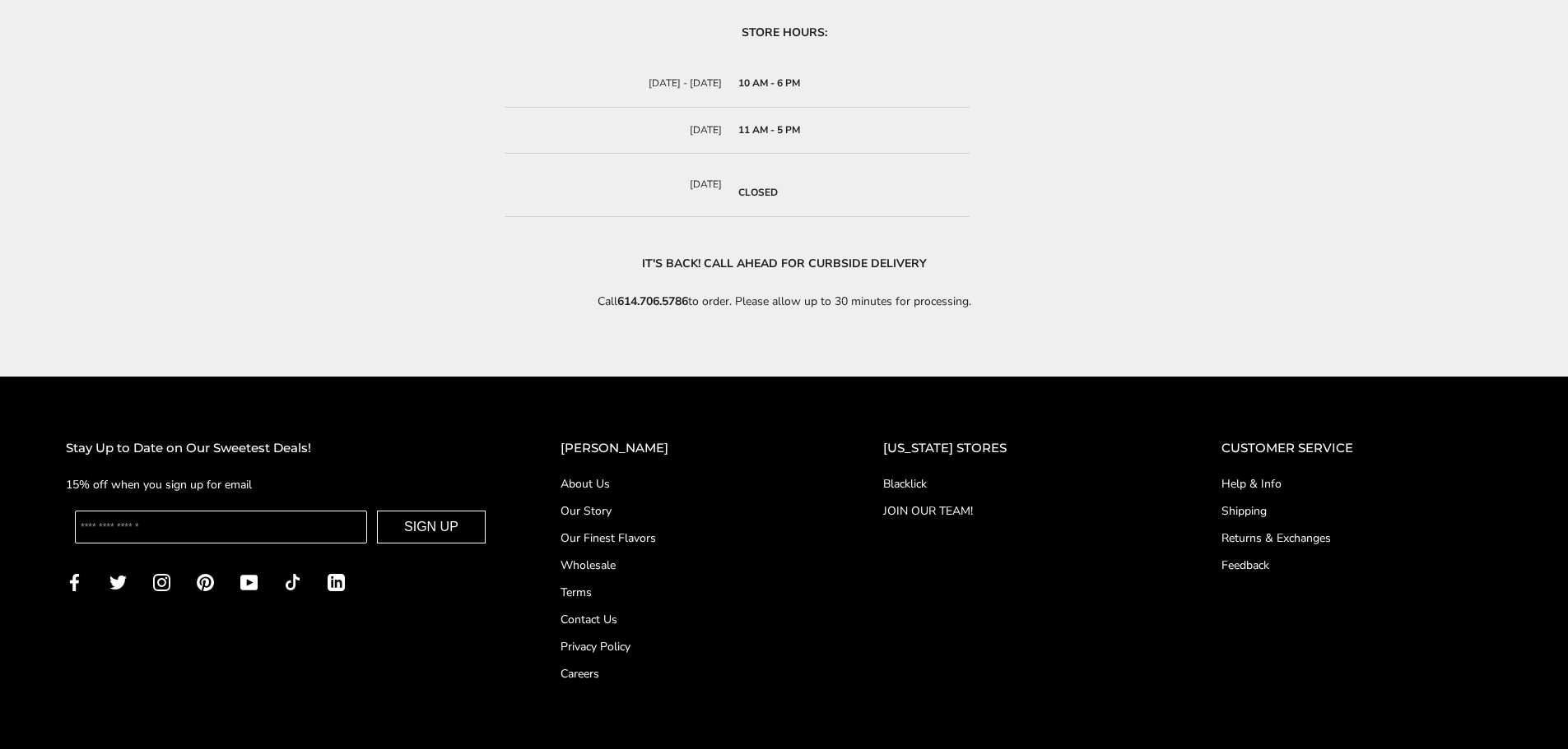
scroll to position [905, 0]
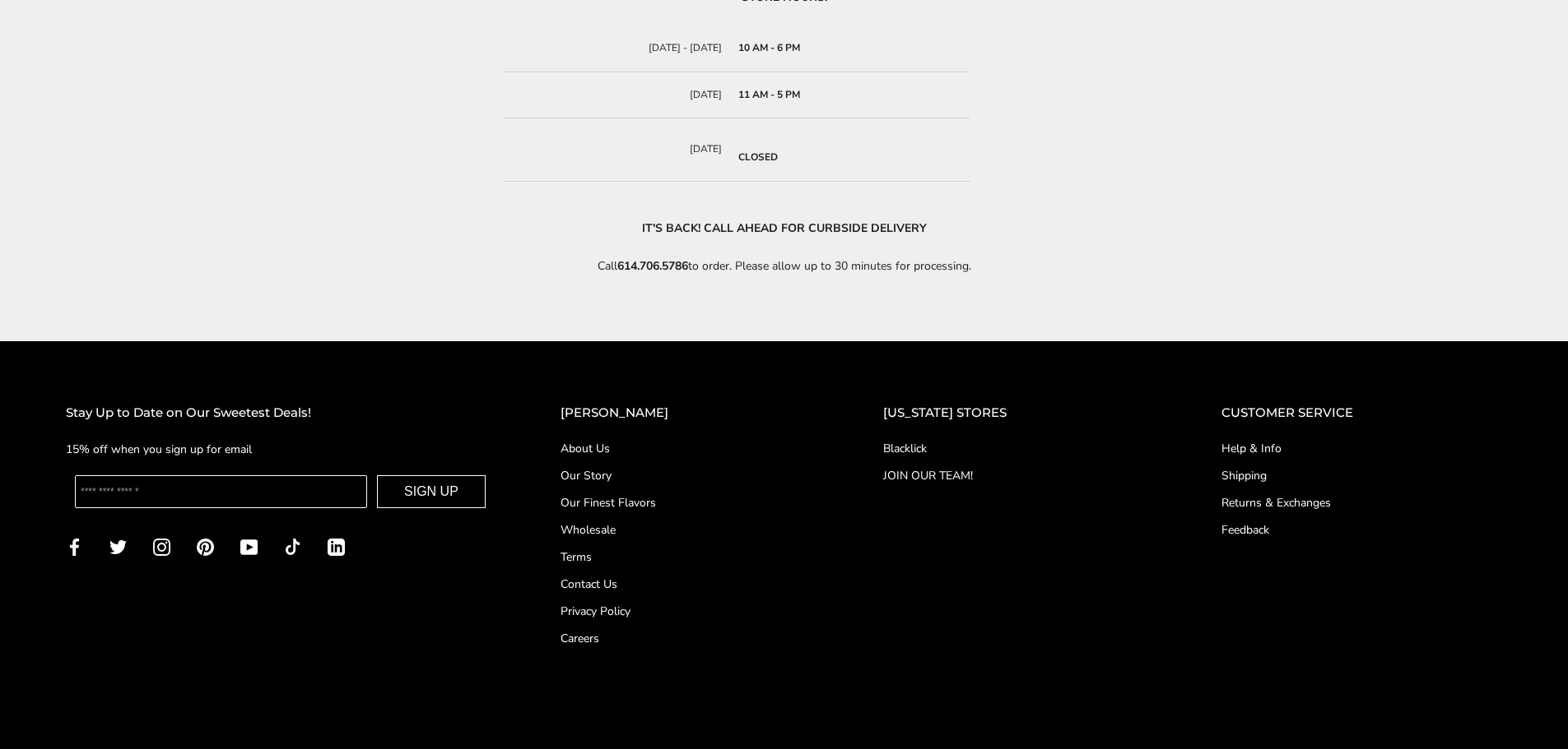
click at [1226, 480] on link "Shipping" at bounding box center [1361, 475] width 280 height 18
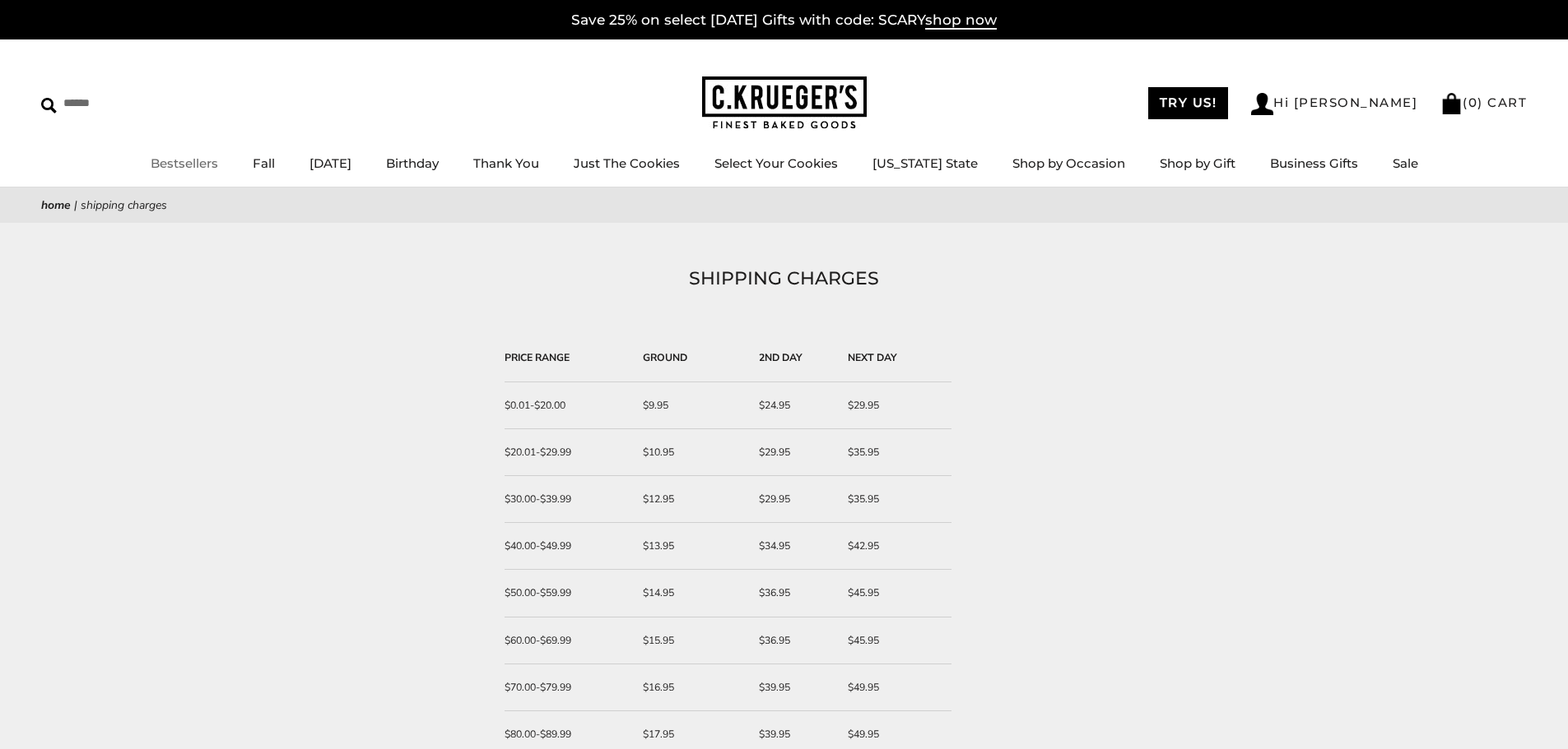
click at [200, 163] on link "Bestsellers" at bounding box center [184, 163] width 67 height 16
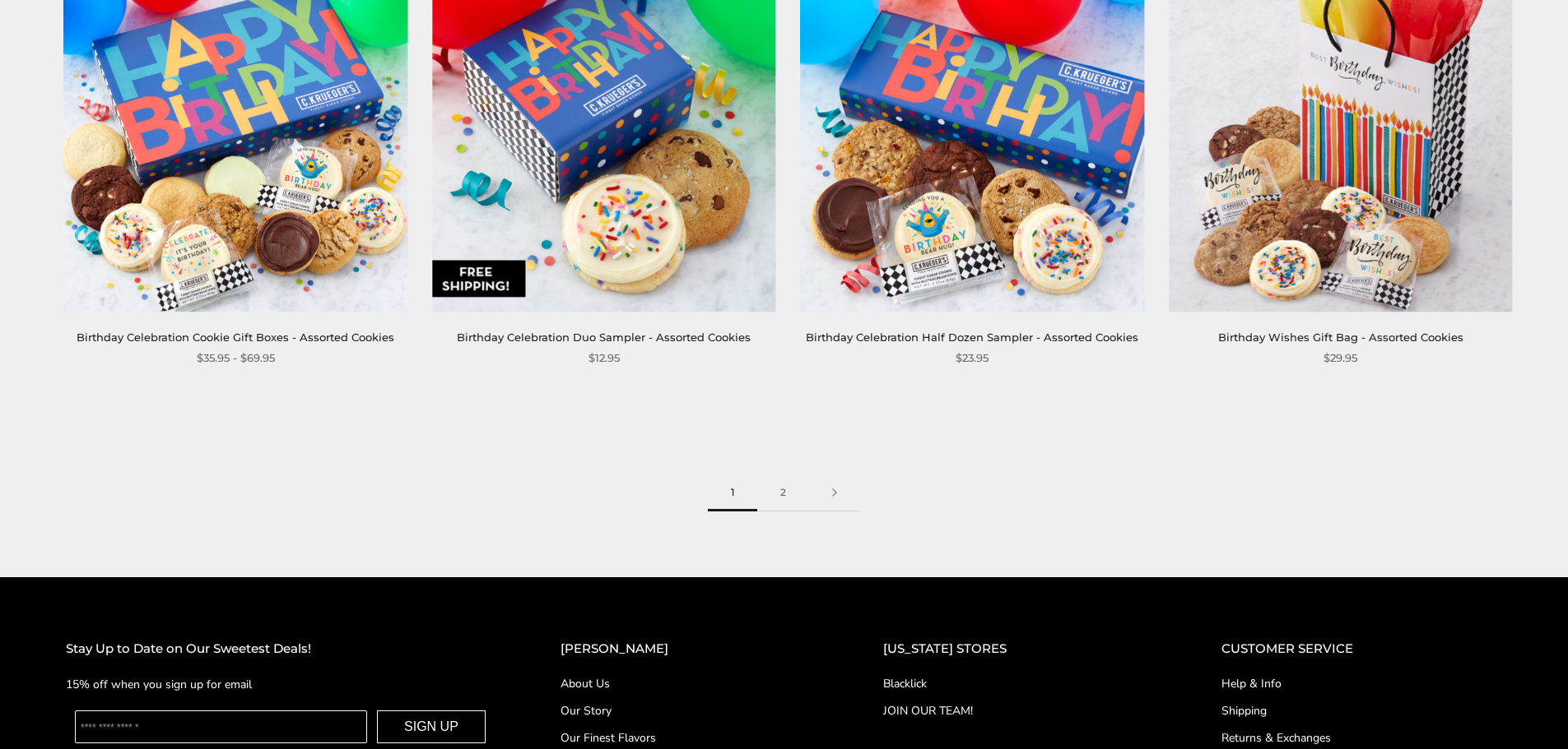
scroll to position [2632, 0]
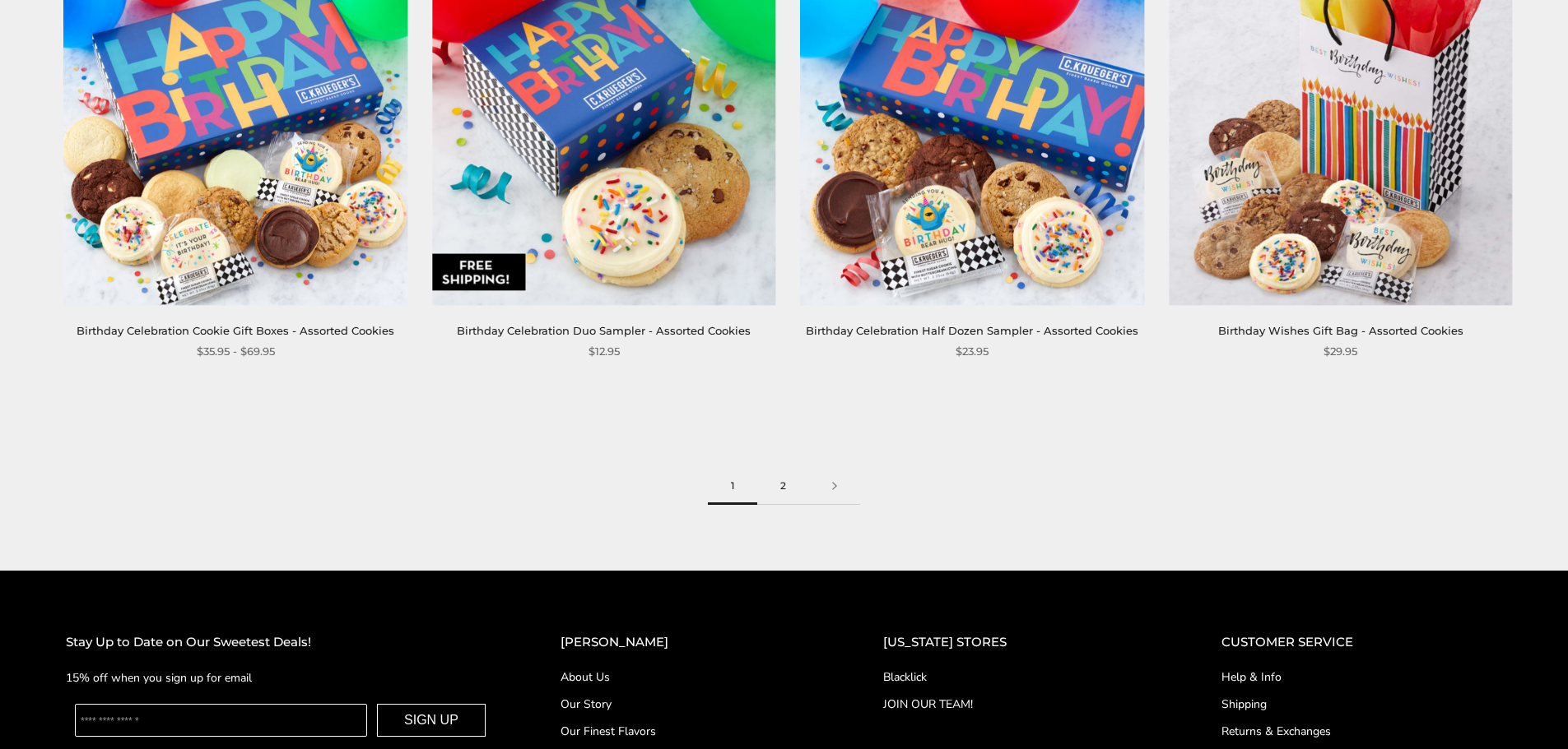
click at [785, 502] on link "2" at bounding box center [783, 486] width 52 height 37
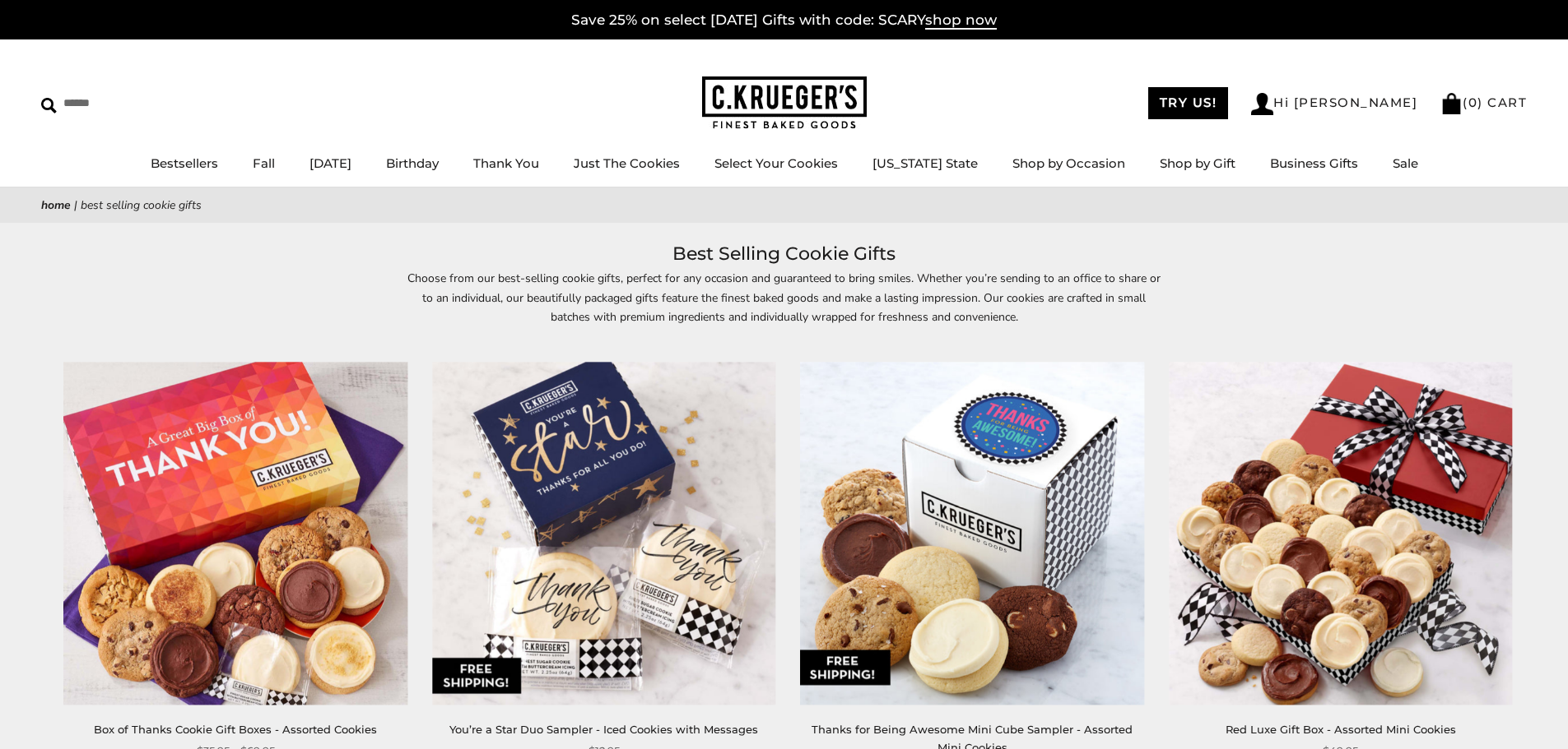
click at [1047, 284] on p "Choose from our best-selling cookie gifts, perfect for any occasion and guarant…" at bounding box center [784, 307] width 757 height 76
